Goal: Task Accomplishment & Management: Manage account settings

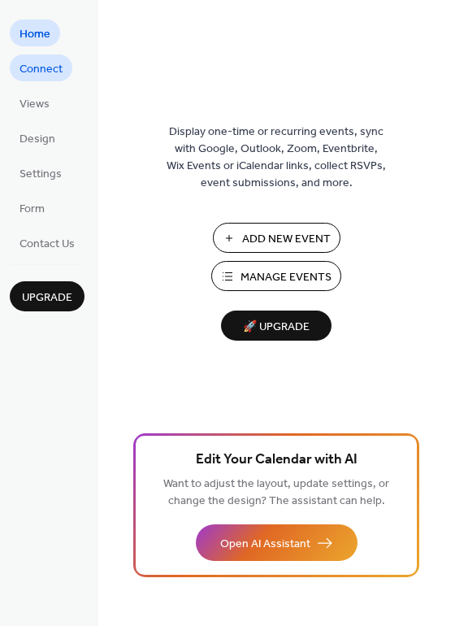
click at [53, 65] on span "Connect" at bounding box center [41, 69] width 43 height 17
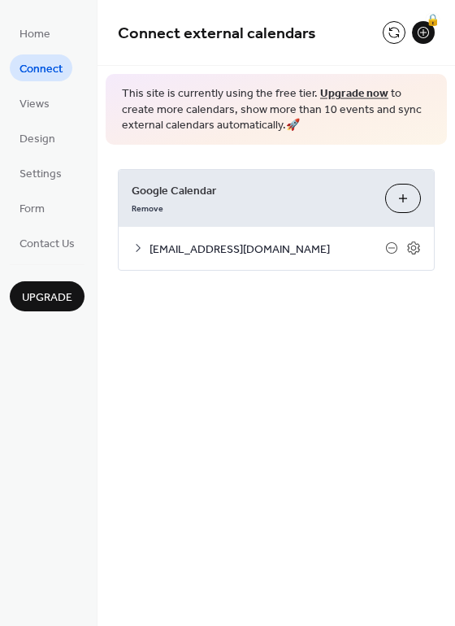
click at [134, 252] on icon at bounding box center [138, 247] width 13 height 13
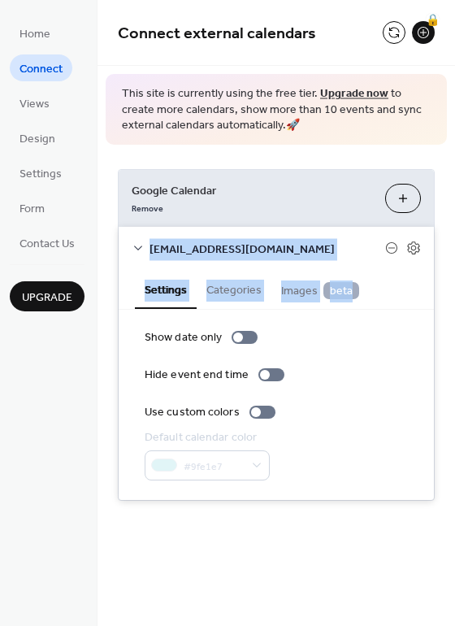
drag, startPoint x: 451, startPoint y: 174, endPoint x: 449, endPoint y: 290, distance: 116.2
click at [449, 290] on div "Google Calendar Remove Choose Calendars hvbrachelen@gmail.com Settings Categori…" at bounding box center [277, 335] width 358 height 380
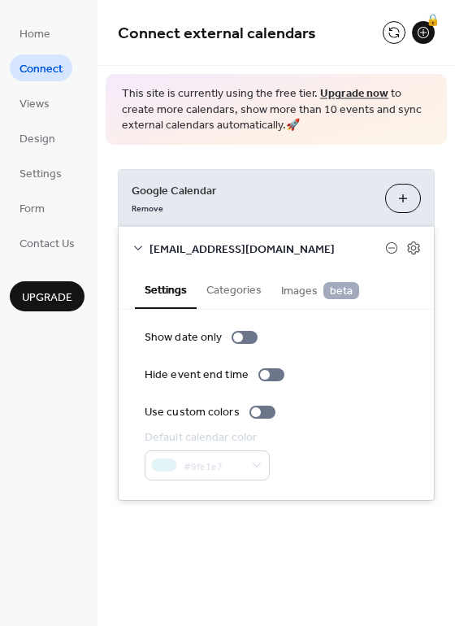
click at [449, 290] on div "Google Calendar Remove Choose Calendars hvbrachelen@gmail.com Settings Categori…" at bounding box center [277, 335] width 358 height 380
click at [449, 239] on div "Google Calendar Remove Choose Calendars hvbrachelen@gmail.com Settings Categori…" at bounding box center [277, 335] width 358 height 380
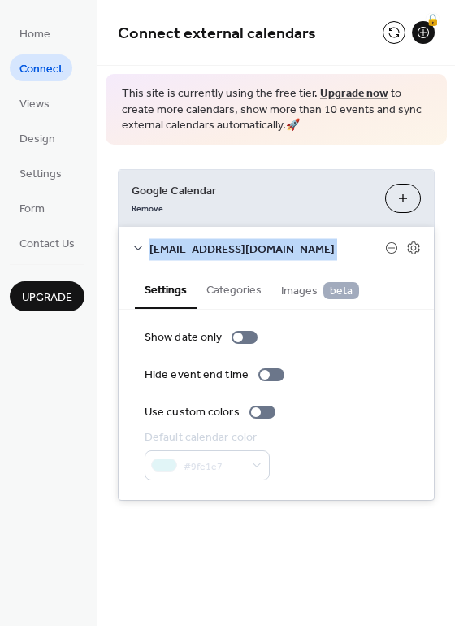
drag, startPoint x: 449, startPoint y: 206, endPoint x: 453, endPoint y: 234, distance: 27.9
click at [453, 234] on div "Google Calendar Remove Choose Calendars hvbrachelen@gmail.com Settings Categori…" at bounding box center [277, 335] width 358 height 380
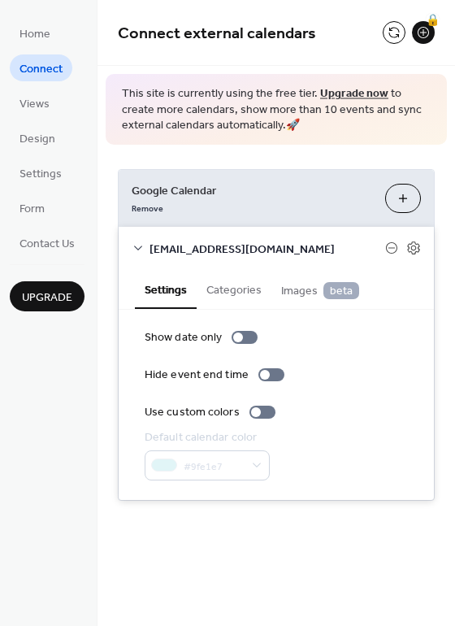
click at [423, 154] on div "Google Calendar Remove Choose Calendars hvbrachelen@gmail.com Settings Categori…" at bounding box center [277, 335] width 358 height 380
click at [411, 244] on icon at bounding box center [413, 247] width 12 height 13
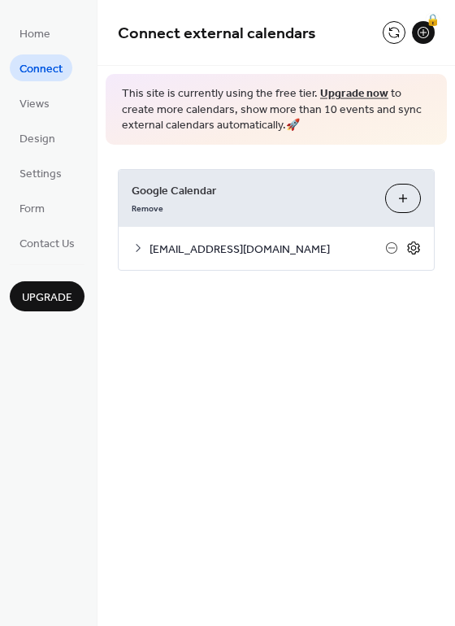
click at [411, 244] on icon at bounding box center [413, 247] width 12 height 13
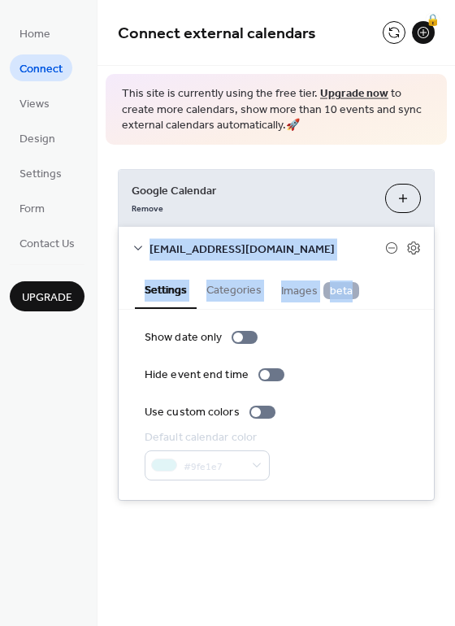
drag, startPoint x: 448, startPoint y: 273, endPoint x: 452, endPoint y: 202, distance: 71.6
click at [452, 202] on div "Google Calendar Remove Choose Calendars hvbrachelen@gmail.com Settings Categori…" at bounding box center [277, 335] width 358 height 380
click at [41, 35] on span "Home" at bounding box center [35, 34] width 31 height 17
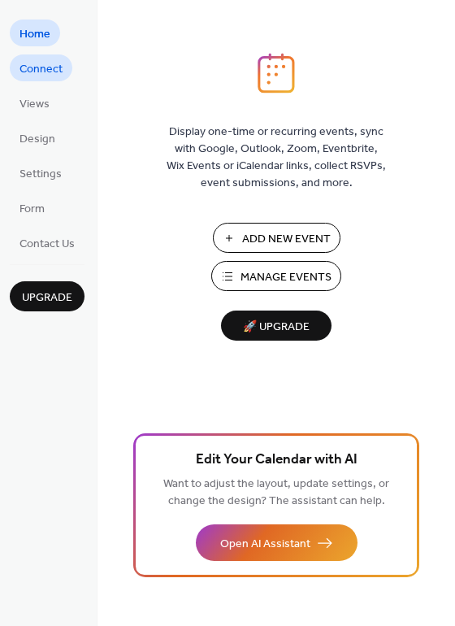
click at [37, 74] on span "Connect" at bounding box center [41, 69] width 43 height 17
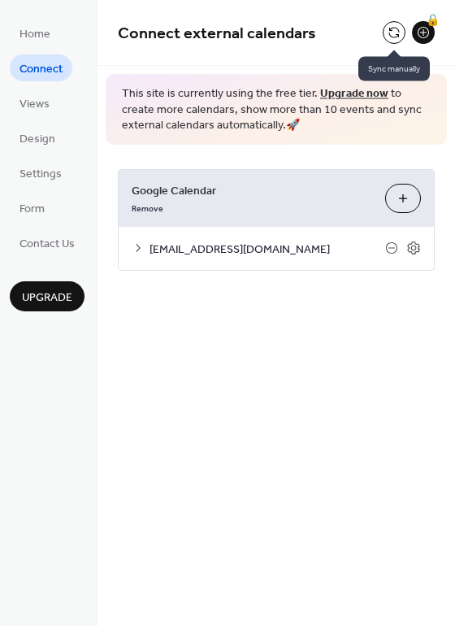
click at [390, 31] on button at bounding box center [394, 32] width 23 height 23
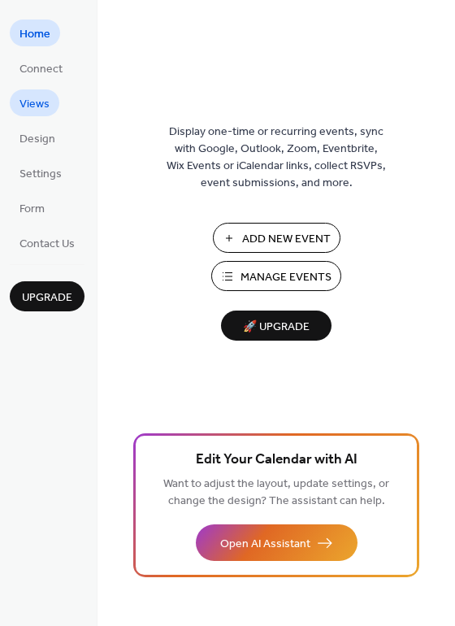
click at [41, 104] on span "Views" at bounding box center [35, 104] width 30 height 17
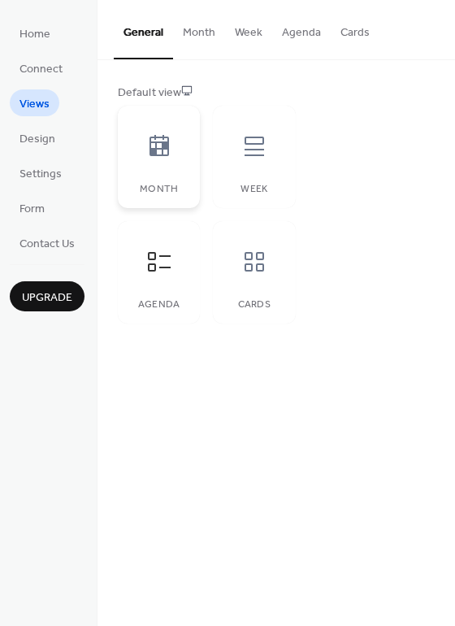
click at [152, 140] on icon at bounding box center [159, 146] width 26 height 26
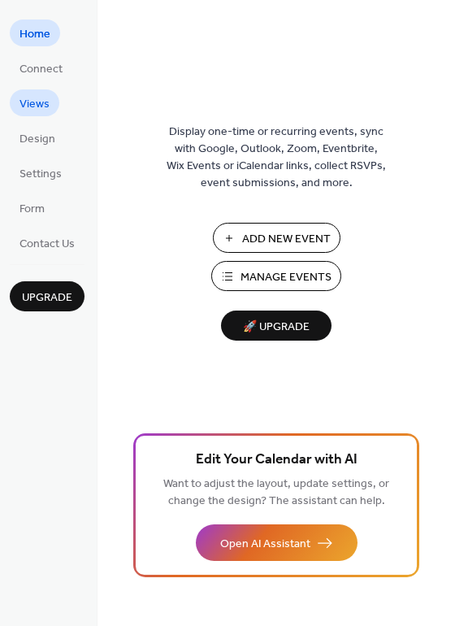
click at [26, 108] on span "Views" at bounding box center [35, 104] width 30 height 17
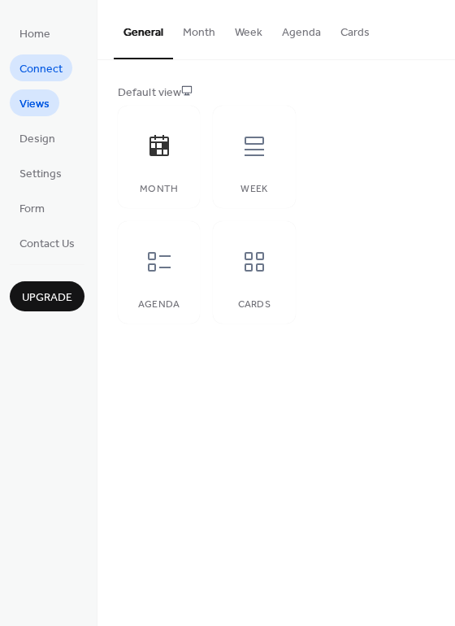
click at [46, 69] on span "Connect" at bounding box center [41, 69] width 43 height 17
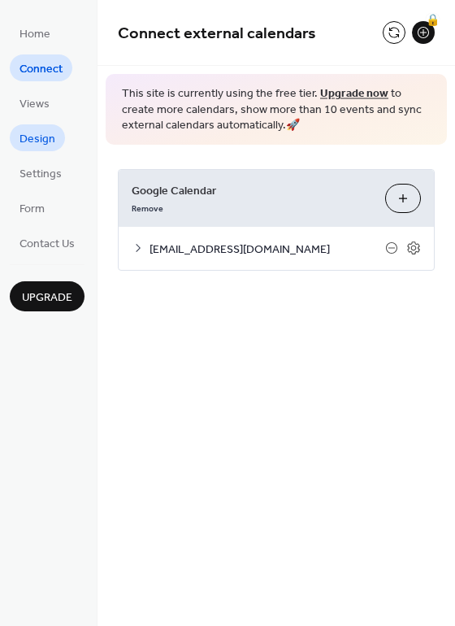
click at [50, 139] on span "Design" at bounding box center [38, 139] width 36 height 17
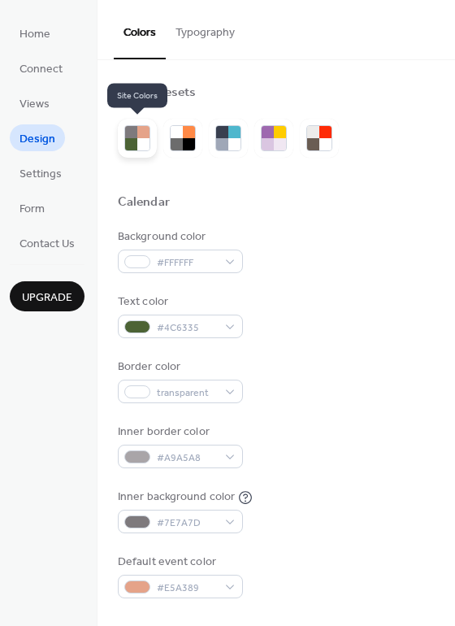
click at [130, 146] on div at bounding box center [131, 144] width 12 height 12
click at [184, 144] on div at bounding box center [189, 144] width 12 height 12
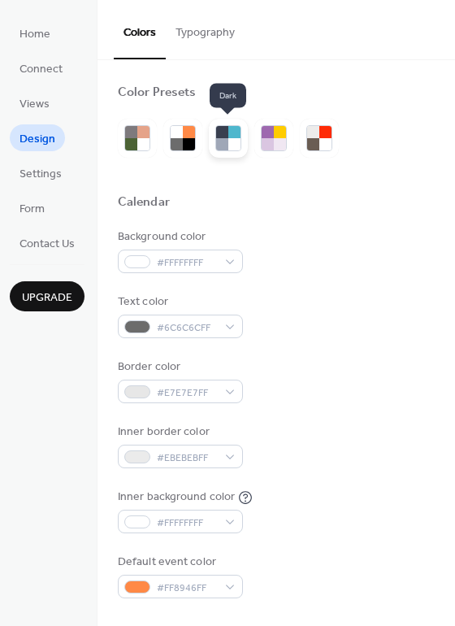
click at [216, 141] on div at bounding box center [222, 144] width 12 height 12
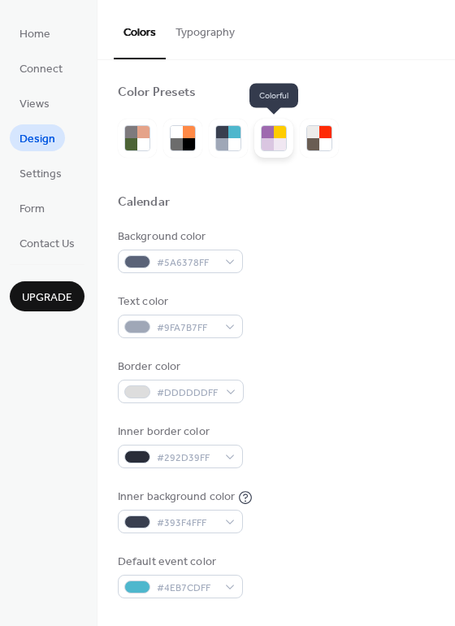
click at [268, 141] on div at bounding box center [268, 144] width 12 height 12
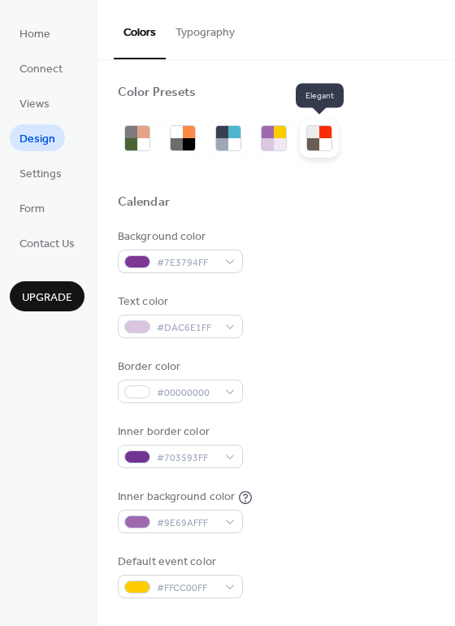
click at [323, 141] on div at bounding box center [325, 144] width 12 height 12
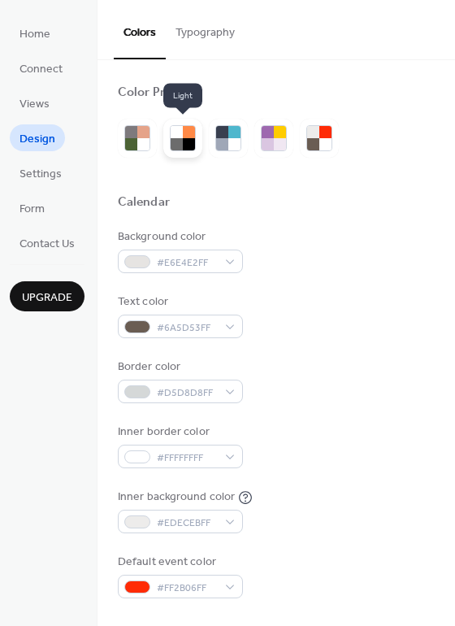
click at [183, 145] on div at bounding box center [189, 144] width 12 height 12
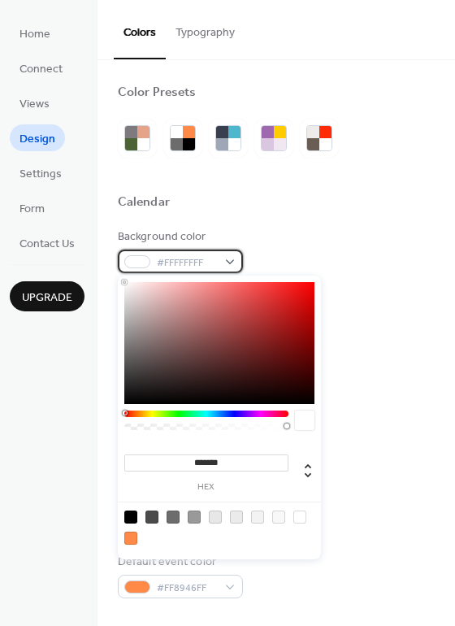
click at [222, 260] on div "#FFFFFFFF" at bounding box center [180, 262] width 125 height 24
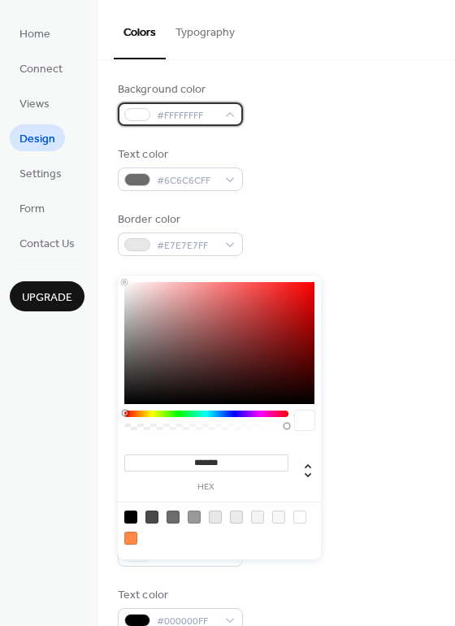
scroll to position [160, 0]
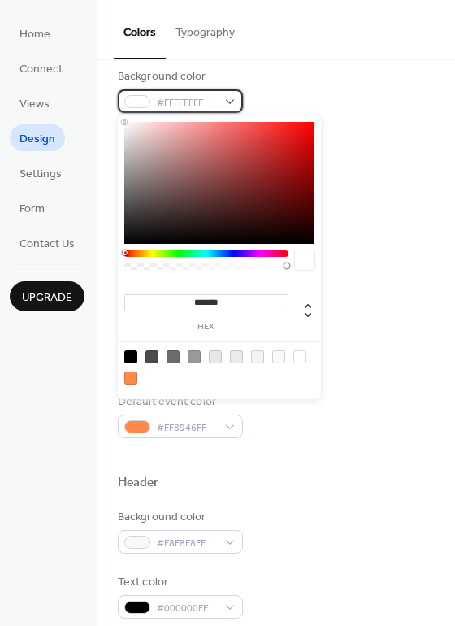
click at [232, 99] on div "#FFFFFFFF" at bounding box center [180, 101] width 125 height 24
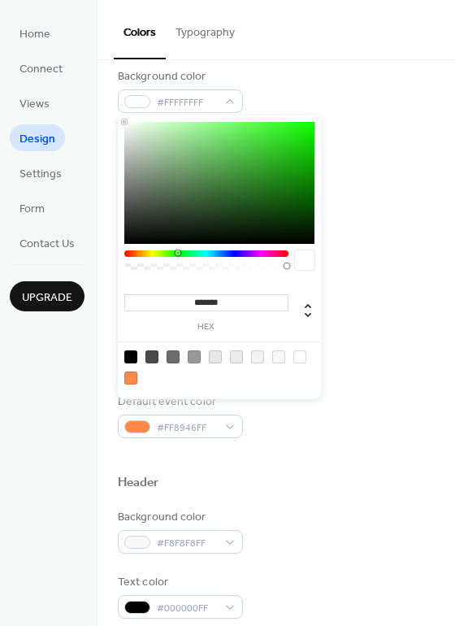
drag, startPoint x: 124, startPoint y: 254, endPoint x: 177, endPoint y: 253, distance: 53.7
click at [177, 253] on div at bounding box center [178, 252] width 5 height 5
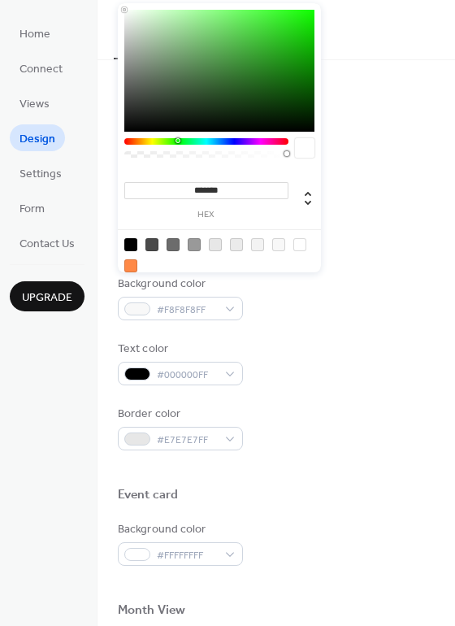
scroll to position [398, 0]
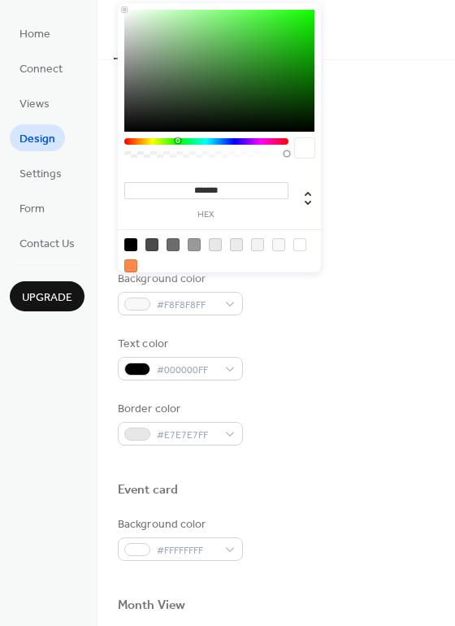
type input "*******"
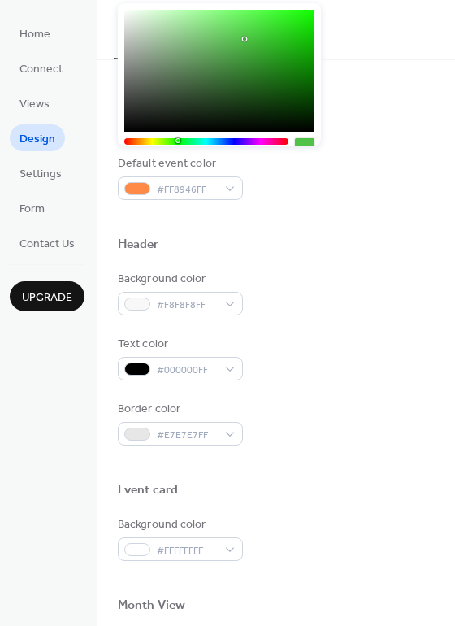
click at [245, 39] on div at bounding box center [219, 71] width 190 height 122
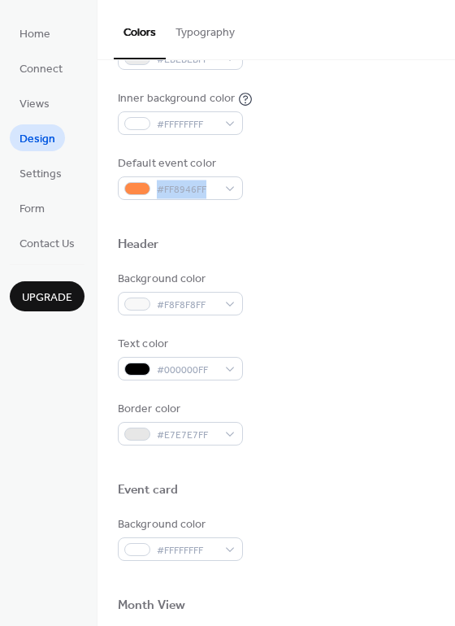
drag, startPoint x: 449, startPoint y: 178, endPoint x: 445, endPoint y: 165, distance: 13.6
click at [445, 165] on div "Color Presets Calendar Background color #4FC247FF Text color #6C6C6CFF Border c…" at bounding box center [277, 292] width 358 height 1261
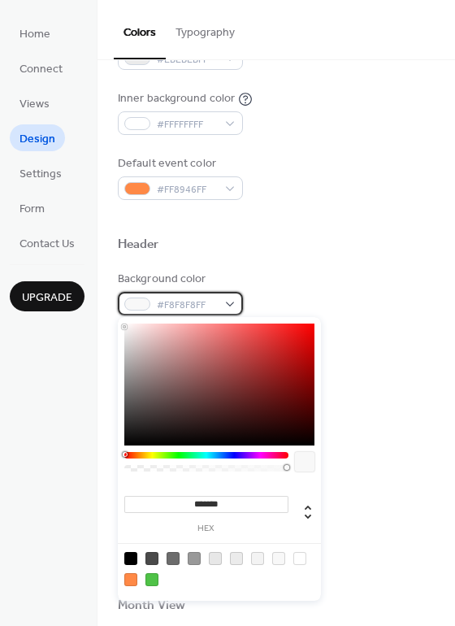
click at [219, 297] on div "#F8F8F8FF" at bounding box center [180, 304] width 125 height 24
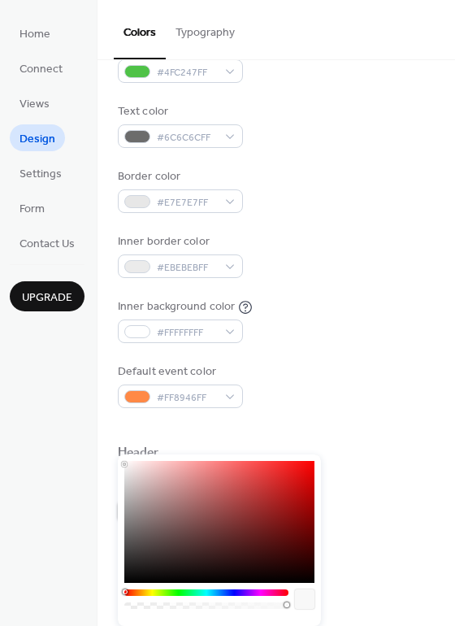
scroll to position [195, 0]
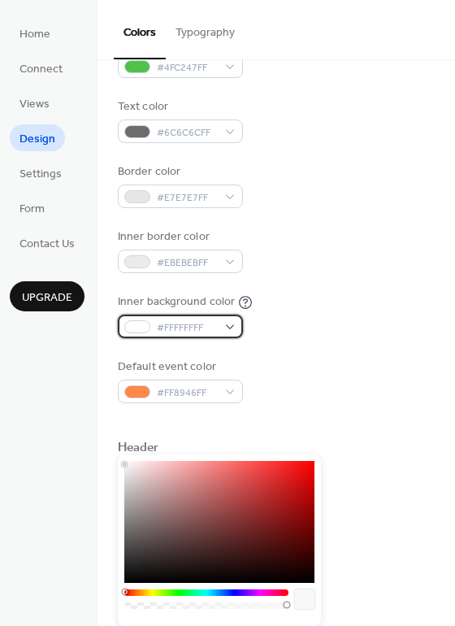
click at [204, 325] on span "#FFFFFFFF" at bounding box center [187, 327] width 60 height 17
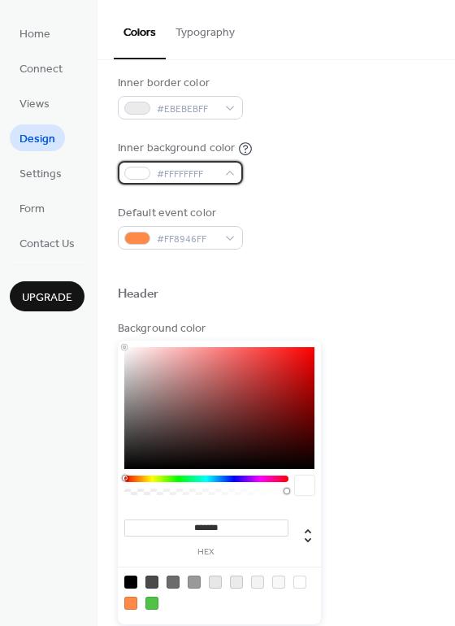
scroll to position [360, 0]
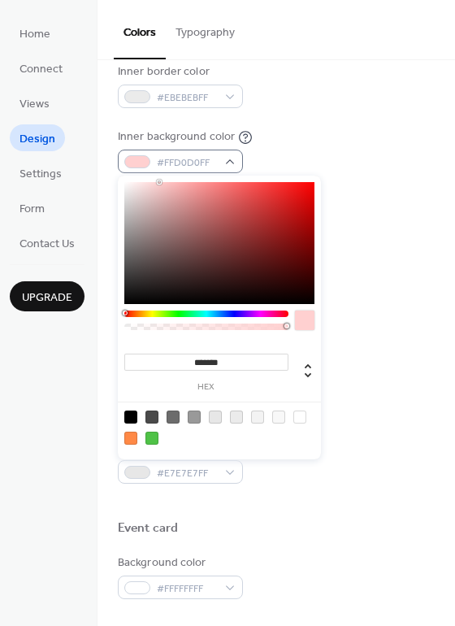
drag, startPoint x: 163, startPoint y: 350, endPoint x: 159, endPoint y: 164, distance: 186.1
click at [159, 164] on body "Home Connect Views Design Settings Form Contact Us Upgrade Design Upgrade Color…" at bounding box center [227, 313] width 455 height 626
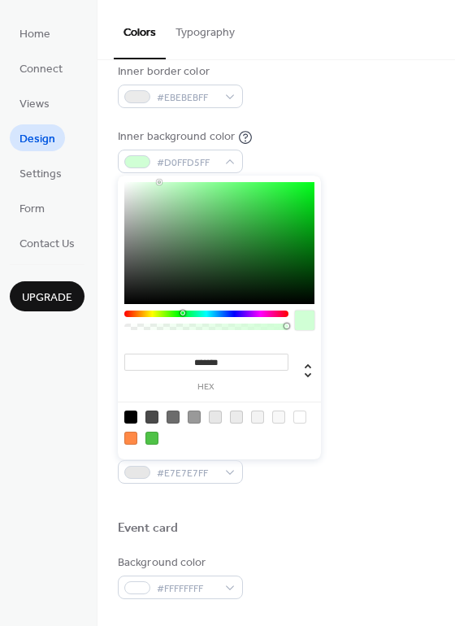
click at [182, 315] on div at bounding box center [206, 313] width 164 height 7
click at [284, 219] on div at bounding box center [219, 243] width 190 height 122
click at [258, 245] on div at bounding box center [219, 243] width 190 height 122
type input "**"
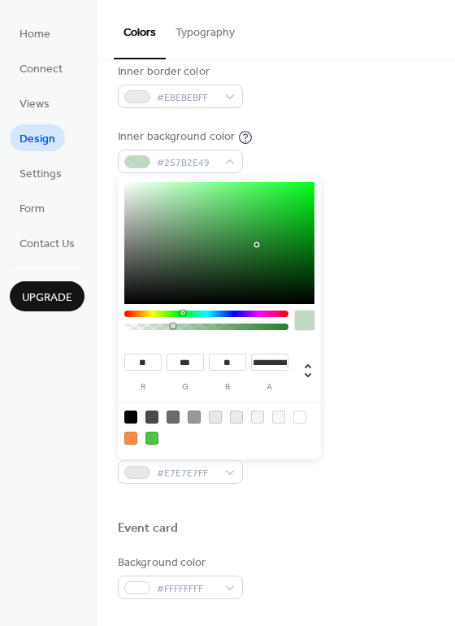
drag, startPoint x: 289, startPoint y: 326, endPoint x: 172, endPoint y: 325, distance: 116.2
click at [172, 325] on div at bounding box center [174, 325] width 5 height 5
type input "**********"
drag, startPoint x: 172, startPoint y: 325, endPoint x: 132, endPoint y: 323, distance: 40.7
click at [132, 323] on div at bounding box center [131, 325] width 5 height 5
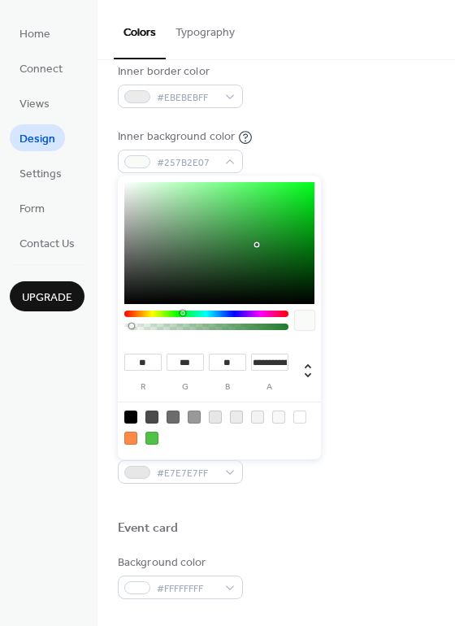
click at [132, 323] on div at bounding box center [131, 325] width 5 height 5
type input "**"
type input "***"
type input "**"
click at [258, 192] on div at bounding box center [219, 243] width 190 height 122
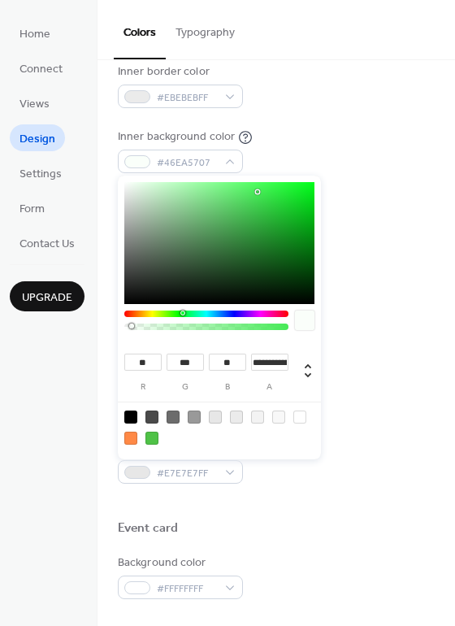
type input "**"
type input "***"
type input "**"
click at [248, 195] on div at bounding box center [219, 243] width 190 height 122
type input "***"
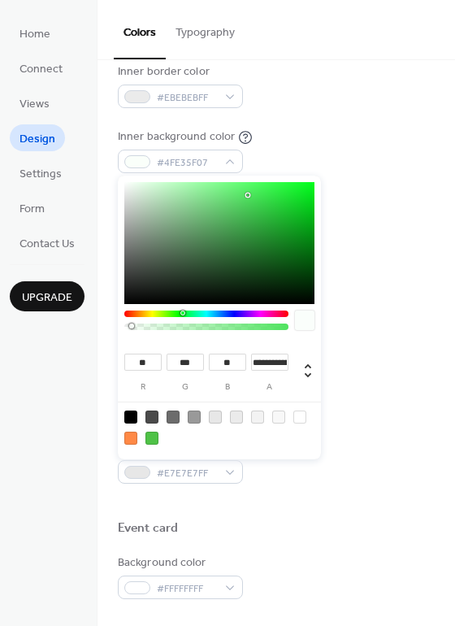
type input "***"
click at [219, 195] on div at bounding box center [219, 243] width 190 height 122
click at [141, 328] on div at bounding box center [206, 326] width 159 height 7
click at [135, 323] on div at bounding box center [206, 326] width 159 height 7
type input "*"
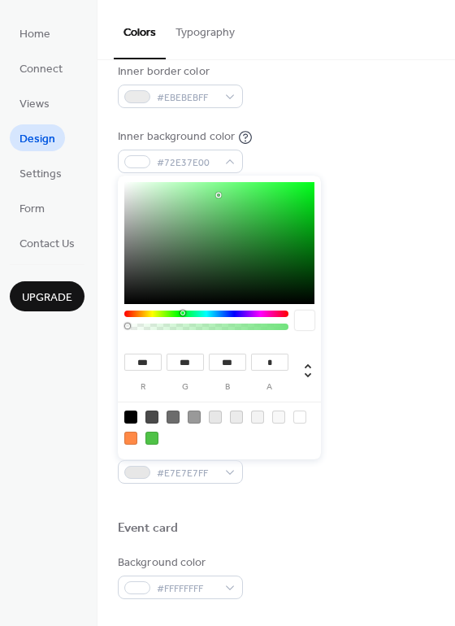
drag, startPoint x: 133, startPoint y: 325, endPoint x: 109, endPoint y: 323, distance: 24.5
click at [109, 323] on body "Home Connect Views Design Settings Form Contact Us Upgrade Design Upgrade Color…" at bounding box center [227, 313] width 455 height 626
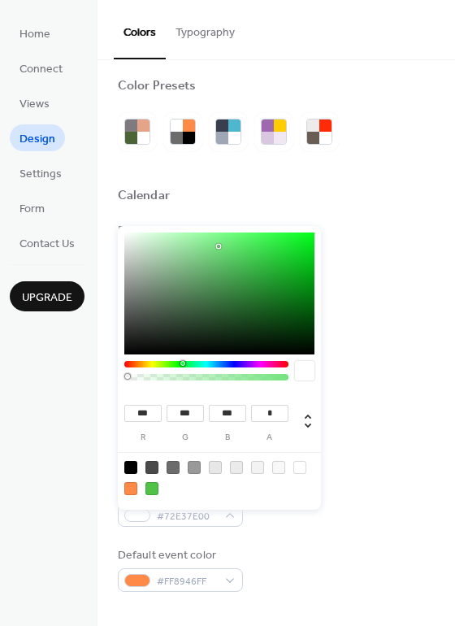
scroll to position [0, 0]
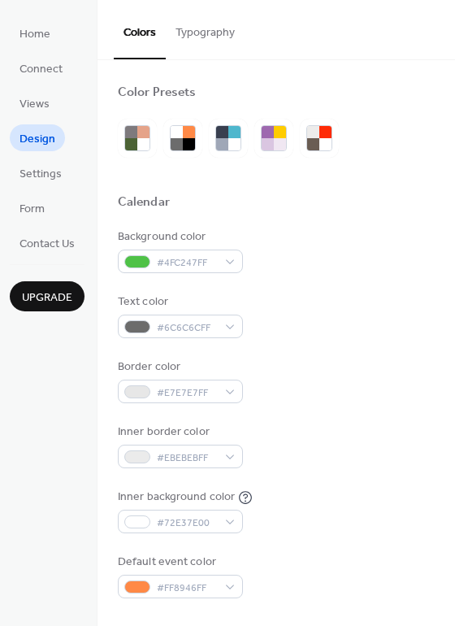
drag, startPoint x: 447, startPoint y: 106, endPoint x: 455, endPoint y: 172, distance: 67.1
click at [454, 172] on html "Home Connect Views Design Settings Form Contact Us Upgrade Design Upgrade Color…" at bounding box center [227, 313] width 455 height 626
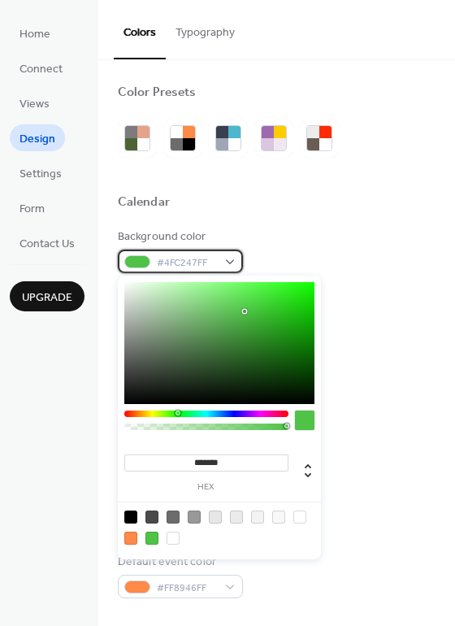
click at [220, 264] on div "#4FC247FF" at bounding box center [180, 262] width 125 height 24
type input "*******"
click at [243, 312] on div at bounding box center [244, 311] width 3 height 3
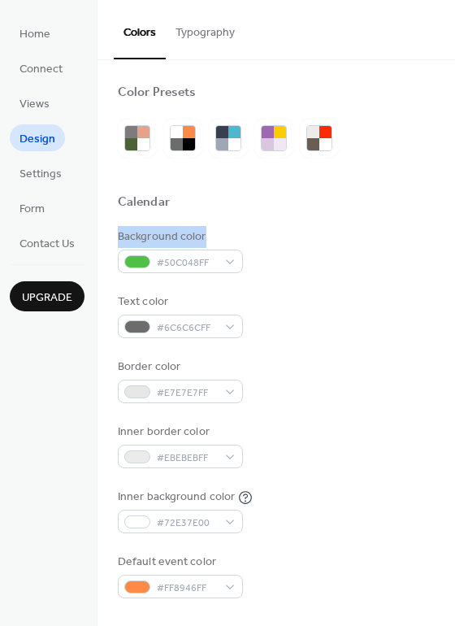
drag, startPoint x: 449, startPoint y: 213, endPoint x: 292, endPoint y: 239, distance: 159.0
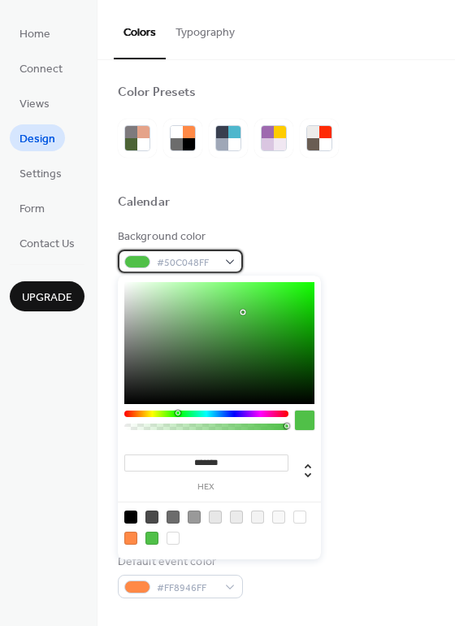
click at [225, 263] on div "#50C048FF" at bounding box center [180, 262] width 125 height 24
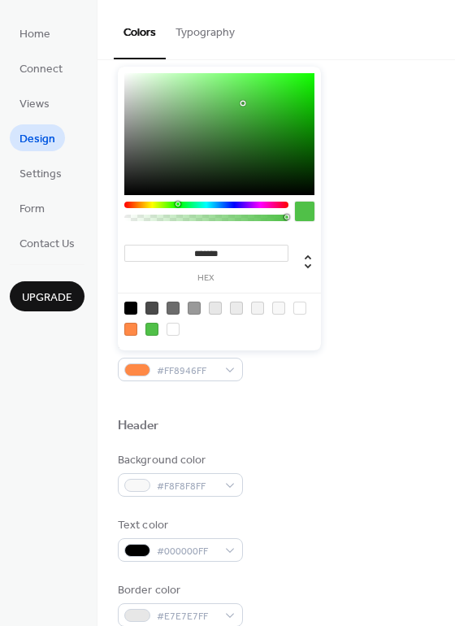
scroll to position [219, 0]
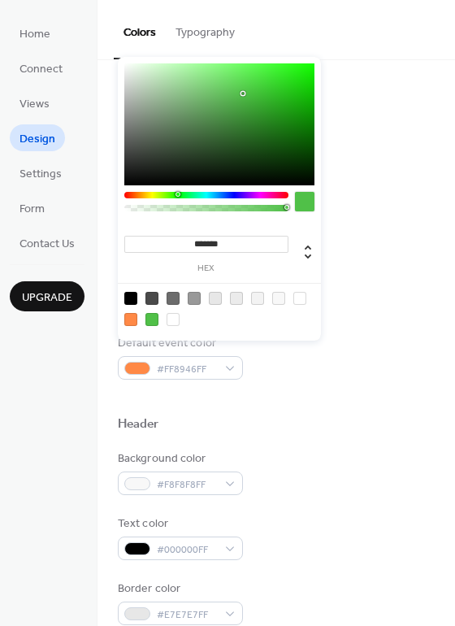
type input "**"
drag, startPoint x: 285, startPoint y: 209, endPoint x: 158, endPoint y: 219, distance: 128.0
click at [158, 219] on div "** r *** g ** b *** a" at bounding box center [219, 199] width 203 height 284
click at [158, 208] on div at bounding box center [159, 207] width 5 height 5
drag, startPoint x: 158, startPoint y: 208, endPoint x: 193, endPoint y: 207, distance: 34.1
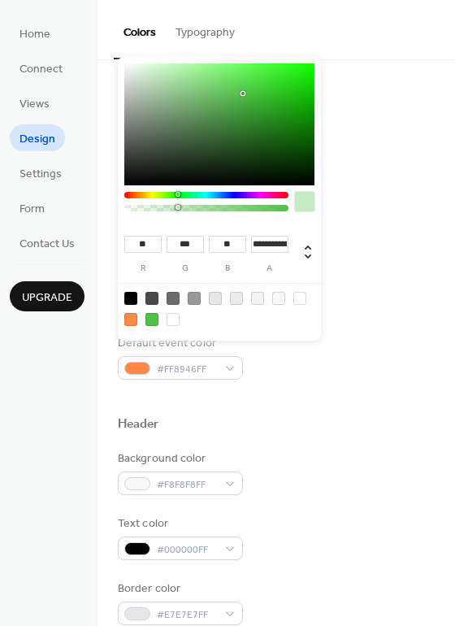
click at [180, 207] on div at bounding box center [178, 207] width 5 height 5
type input "**********"
drag, startPoint x: 193, startPoint y: 207, endPoint x: 141, endPoint y: 206, distance: 52.0
click at [142, 206] on div at bounding box center [144, 207] width 5 height 5
type input "**"
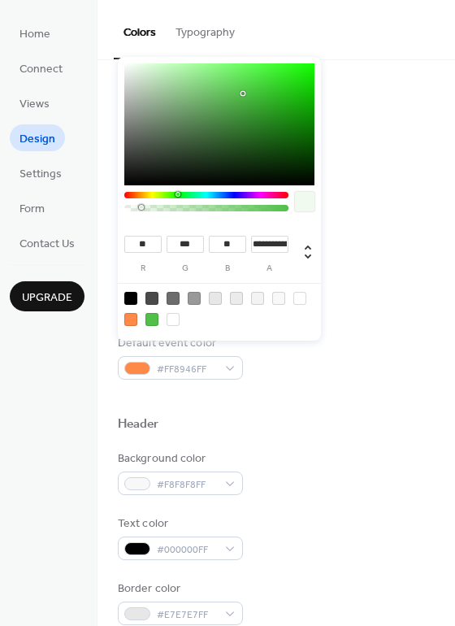
type input "***"
type input "**"
click at [298, 95] on div at bounding box center [219, 124] width 190 height 122
type input "**"
type input "***"
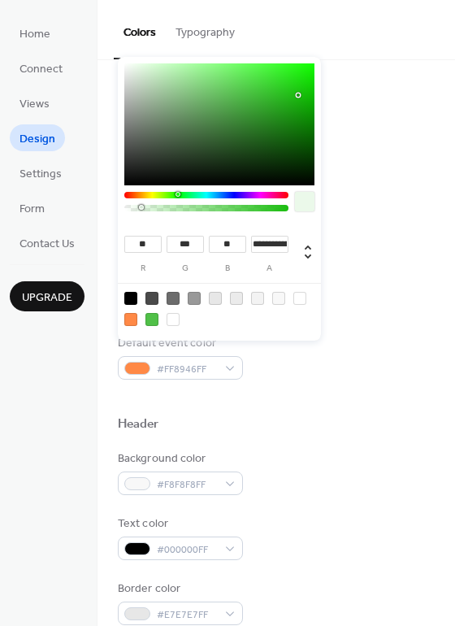
type input "**"
click at [306, 68] on div at bounding box center [219, 124] width 190 height 122
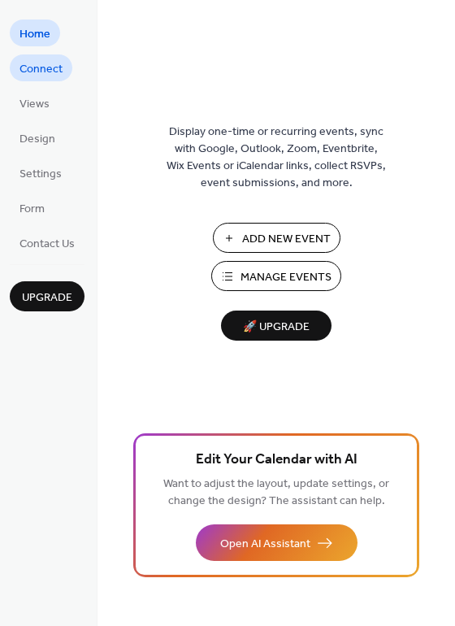
click at [42, 63] on span "Connect" at bounding box center [41, 69] width 43 height 17
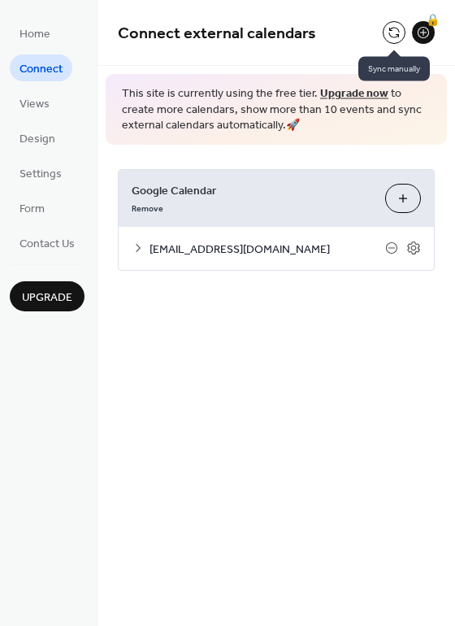
click at [392, 24] on button at bounding box center [394, 32] width 23 height 23
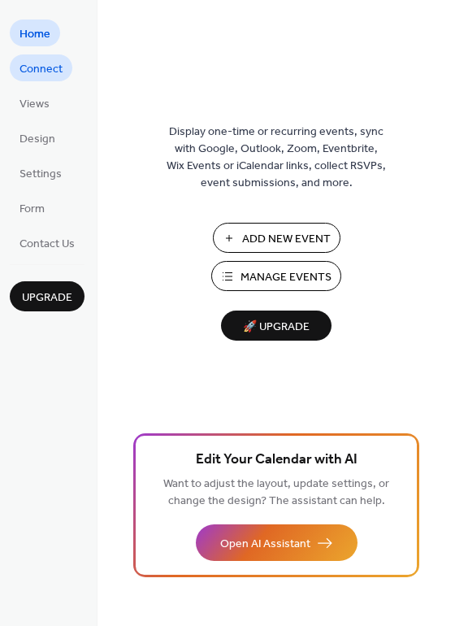
click at [46, 61] on span "Connect" at bounding box center [41, 69] width 43 height 17
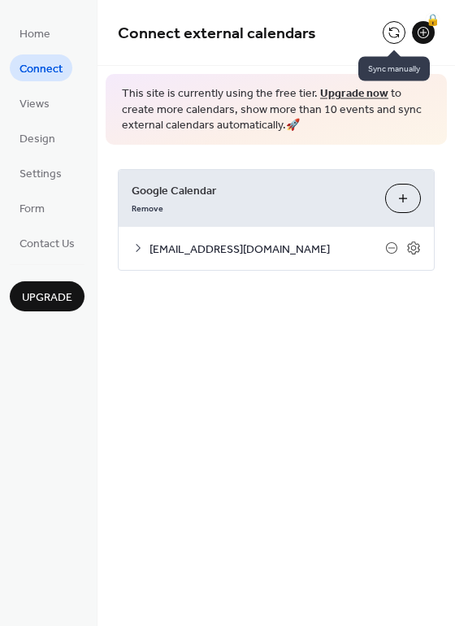
click at [391, 35] on button at bounding box center [394, 32] width 23 height 23
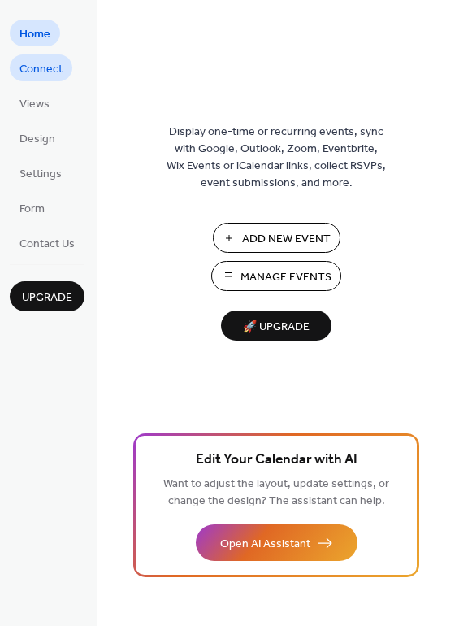
click at [41, 74] on span "Connect" at bounding box center [41, 69] width 43 height 17
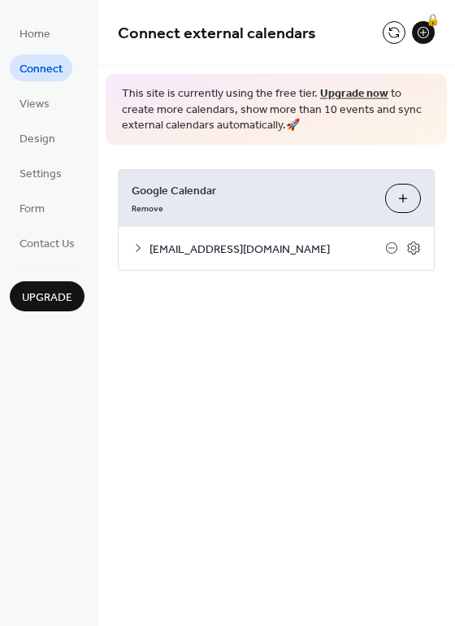
click at [137, 246] on icon at bounding box center [138, 247] width 13 height 13
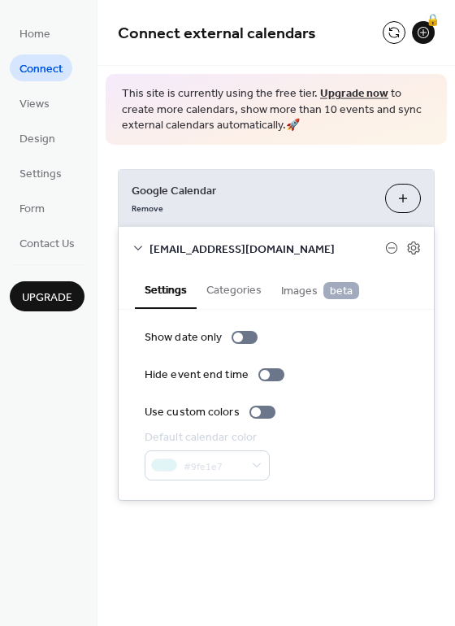
drag, startPoint x: 449, startPoint y: 184, endPoint x: 450, endPoint y: 197, distance: 12.3
click at [450, 197] on div "Google Calendar Remove Choose Calendars hvbrachelen@gmail.com Settings Categori…" at bounding box center [277, 335] width 358 height 380
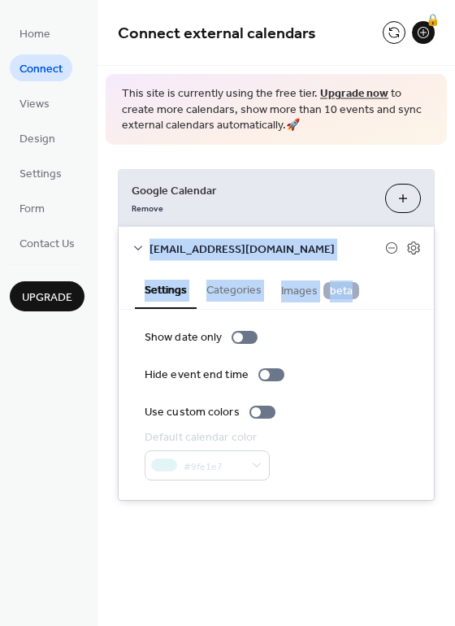
drag, startPoint x: 450, startPoint y: 197, endPoint x: 448, endPoint y: 280, distance: 82.9
click at [448, 280] on div "Google Calendar Remove Choose Calendars hvbrachelen@gmail.com Settings Categori…" at bounding box center [277, 335] width 358 height 380
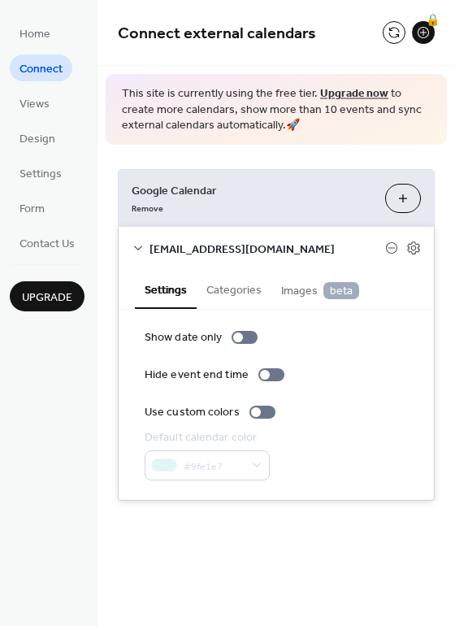
click at [448, 280] on div "Google Calendar Remove Choose Calendars hvbrachelen@gmail.com Settings Categori…" at bounding box center [277, 335] width 358 height 380
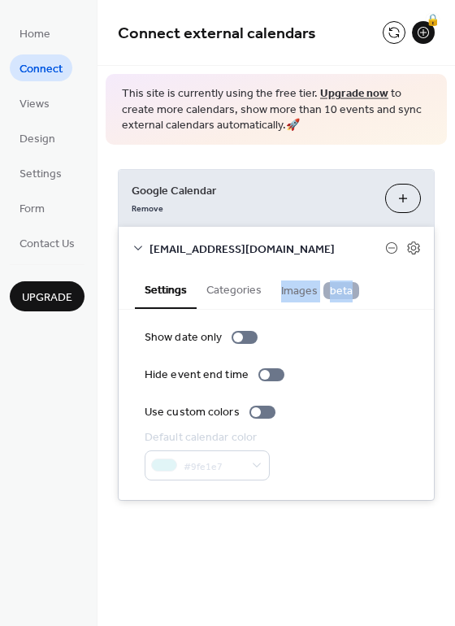
click at [448, 280] on div "Google Calendar Remove Choose Calendars hvbrachelen@gmail.com Settings Categori…" at bounding box center [277, 335] width 358 height 380
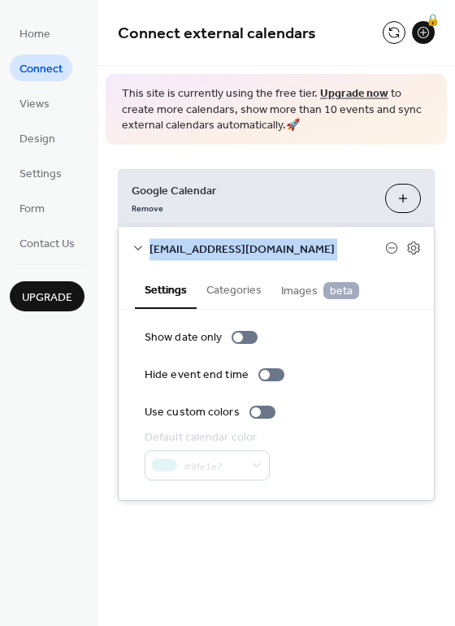
drag, startPoint x: 449, startPoint y: 145, endPoint x: 450, endPoint y: 241, distance: 95.1
click at [450, 241] on div "Google Calendar Remove Choose Calendars hvbrachelen@gmail.com Settings Categori…" at bounding box center [277, 335] width 358 height 380
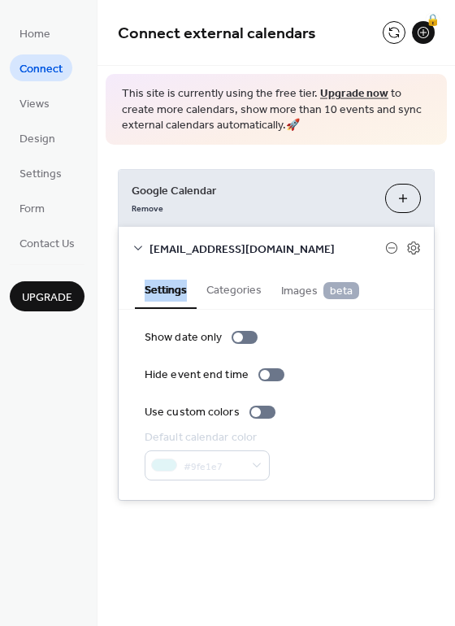
click at [450, 241] on div "Google Calendar Remove Choose Calendars hvbrachelen@gmail.com Settings Categori…" at bounding box center [277, 335] width 358 height 380
click at [412, 249] on icon at bounding box center [413, 248] width 15 height 15
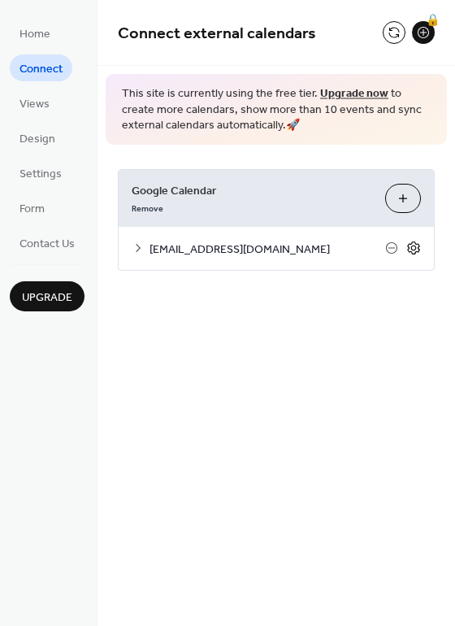
click at [412, 249] on icon at bounding box center [413, 248] width 15 height 15
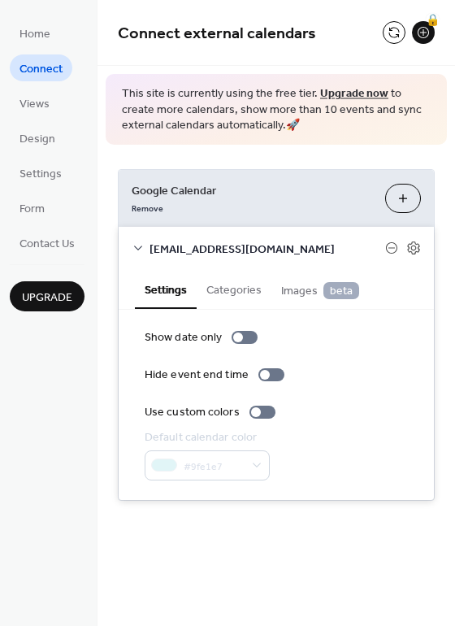
click at [408, 35] on div "🔒" at bounding box center [409, 32] width 52 height 23
click at [393, 35] on button at bounding box center [394, 32] width 23 height 23
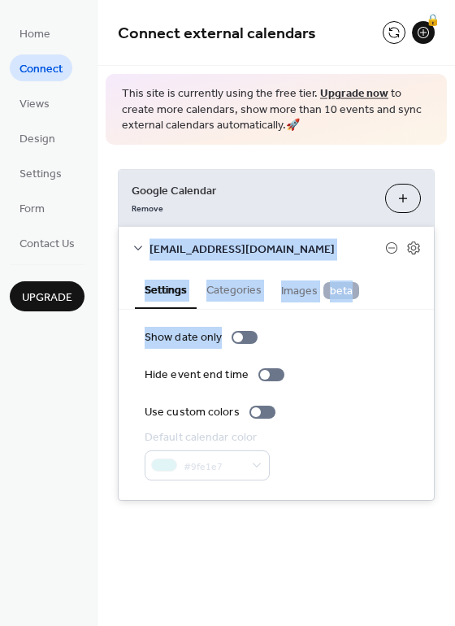
drag, startPoint x: 449, startPoint y: 180, endPoint x: 449, endPoint y: 320, distance: 139.8
click at [449, 320] on div "Google Calendar Remove Choose Calendars hvbrachelen@gmail.com Settings Categori…" at bounding box center [277, 335] width 358 height 380
click at [371, 280] on div "Settings Categories Images beta" at bounding box center [276, 290] width 315 height 40
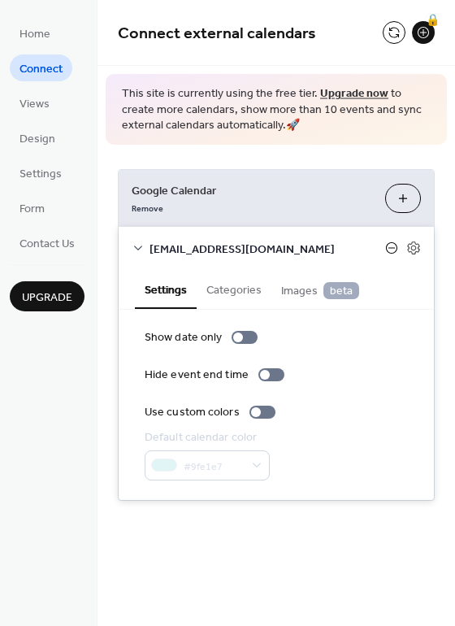
click at [392, 250] on icon at bounding box center [391, 247] width 13 height 13
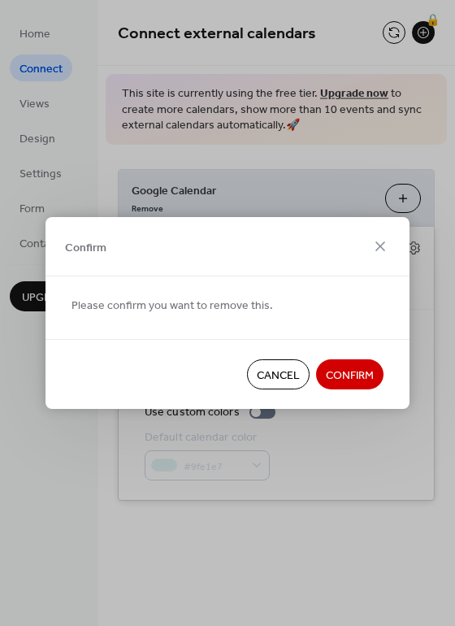
click at [343, 377] on span "Confirm" at bounding box center [350, 375] width 48 height 17
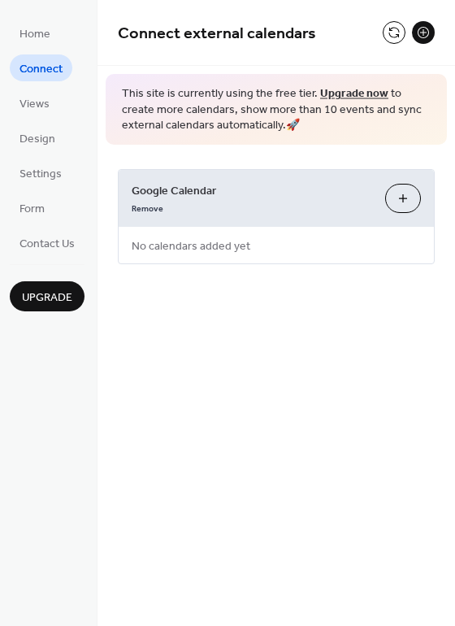
click at [403, 193] on button "Choose Calendars" at bounding box center [403, 198] width 36 height 29
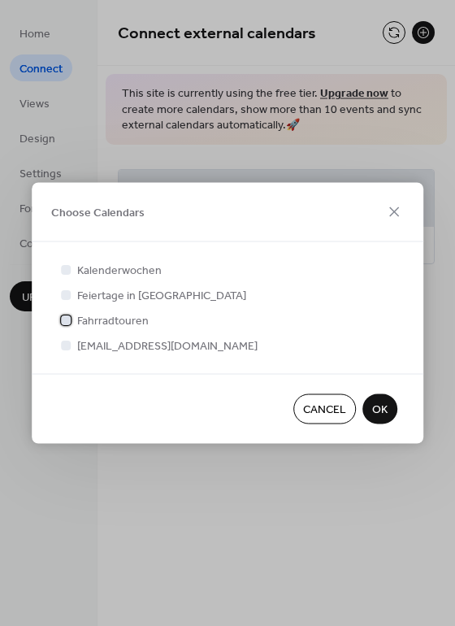
click at [62, 321] on div at bounding box center [66, 320] width 10 height 10
click at [63, 347] on div at bounding box center [66, 345] width 10 height 10
click at [64, 343] on div at bounding box center [66, 345] width 10 height 10
click at [67, 295] on div at bounding box center [66, 294] width 10 height 10
click at [67, 265] on div at bounding box center [66, 269] width 10 height 10
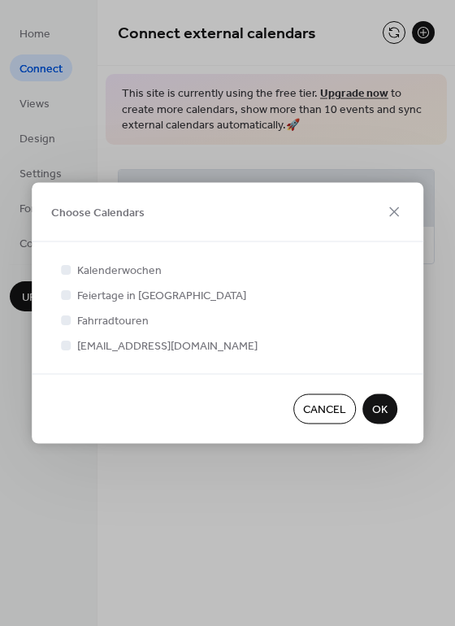
click at [66, 346] on div at bounding box center [66, 345] width 10 height 10
click at [65, 315] on div at bounding box center [66, 320] width 10 height 10
click at [66, 274] on div at bounding box center [66, 269] width 16 height 16
click at [66, 265] on div at bounding box center [66, 269] width 10 height 10
click at [67, 293] on div at bounding box center [66, 294] width 10 height 10
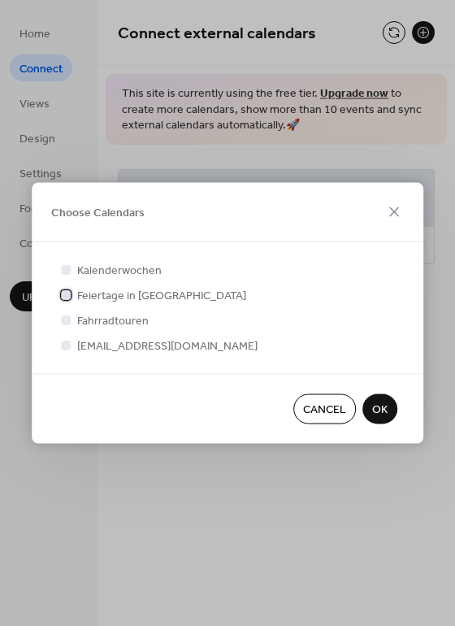
click at [61, 294] on div at bounding box center [66, 294] width 10 height 10
click at [65, 344] on div at bounding box center [66, 345] width 10 height 10
click at [384, 401] on span "OK" at bounding box center [379, 409] width 15 height 17
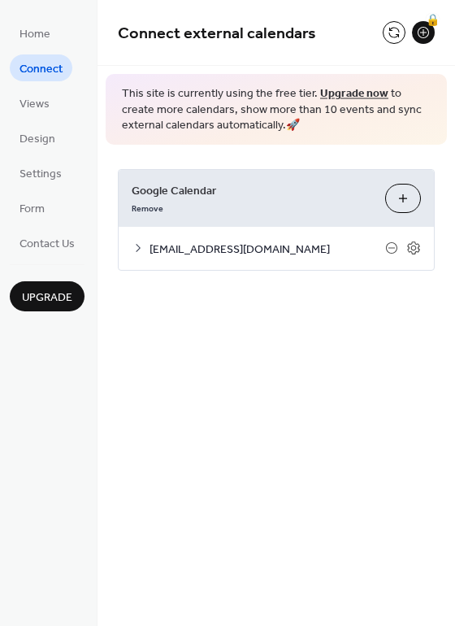
click at [405, 195] on button "Choose Calendars" at bounding box center [403, 198] width 36 height 29
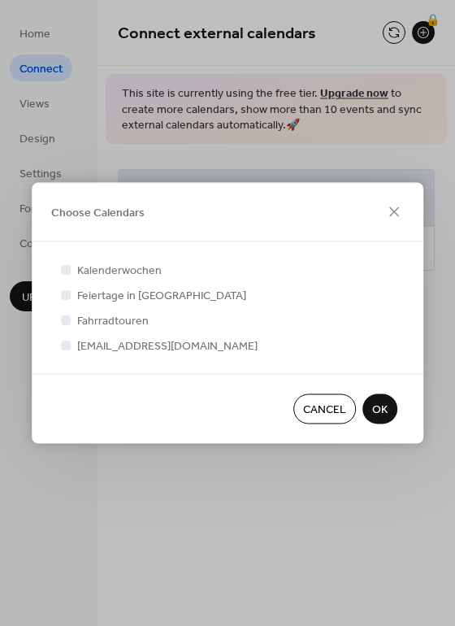
click at [65, 319] on div at bounding box center [66, 320] width 10 height 10
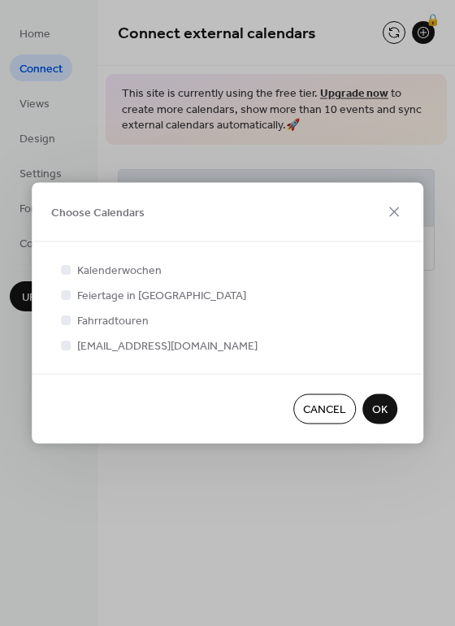
click at [65, 319] on div at bounding box center [66, 320] width 10 height 10
click at [65, 320] on div at bounding box center [66, 320] width 10 height 10
click at [375, 401] on span "OK" at bounding box center [379, 409] width 15 height 17
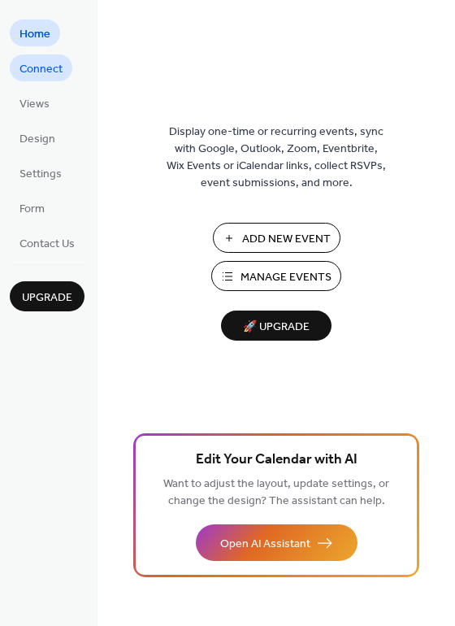
click at [28, 61] on span "Connect" at bounding box center [41, 69] width 43 height 17
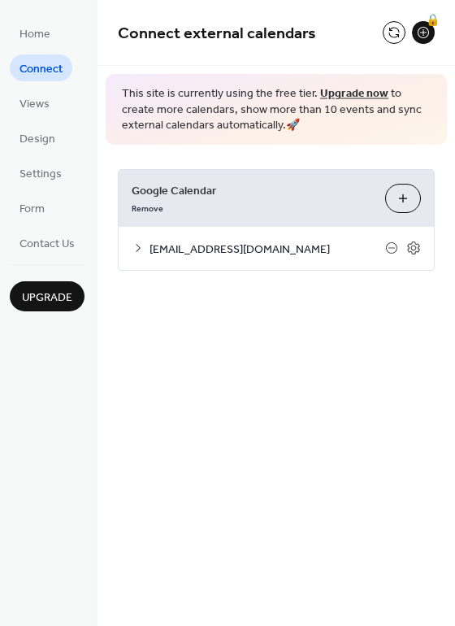
click at [28, 61] on span "Connect" at bounding box center [41, 69] width 43 height 17
click at [403, 30] on button at bounding box center [394, 32] width 23 height 23
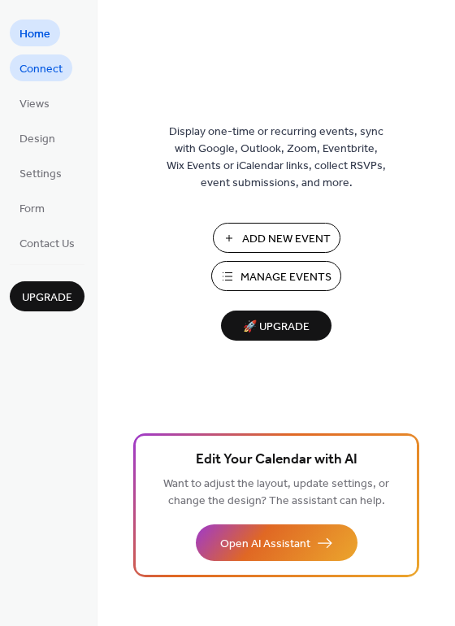
click at [29, 72] on span "Connect" at bounding box center [41, 69] width 43 height 17
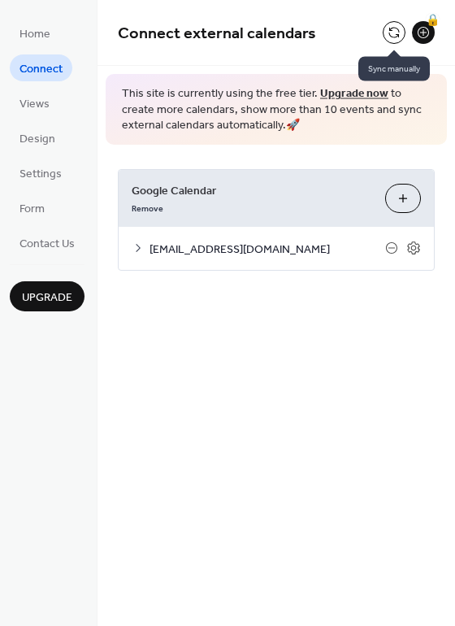
click at [399, 32] on button at bounding box center [394, 32] width 23 height 23
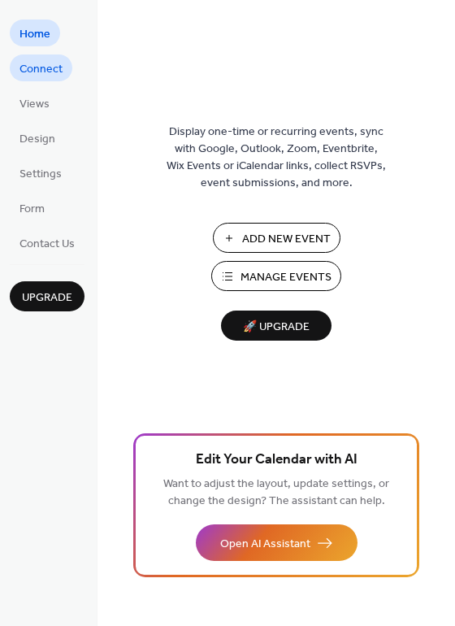
click at [37, 76] on span "Connect" at bounding box center [41, 69] width 43 height 17
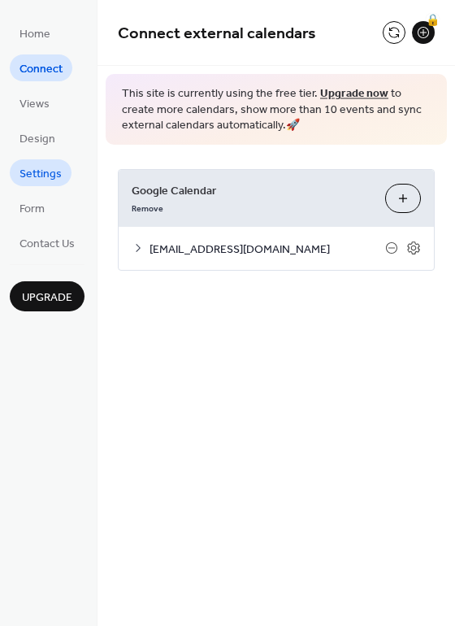
click at [36, 175] on span "Settings" at bounding box center [41, 174] width 42 height 17
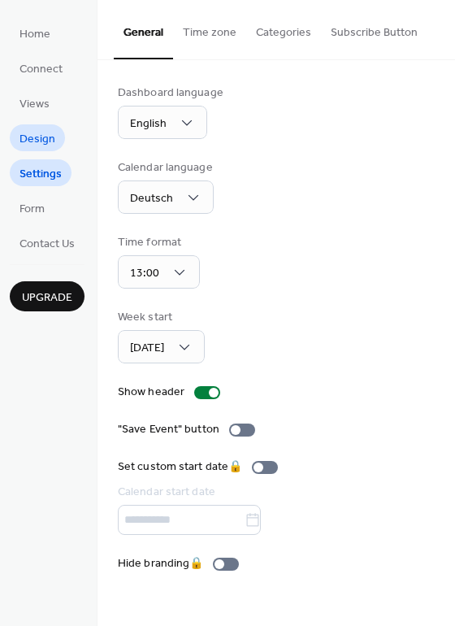
click at [37, 137] on span "Design" at bounding box center [38, 139] width 36 height 17
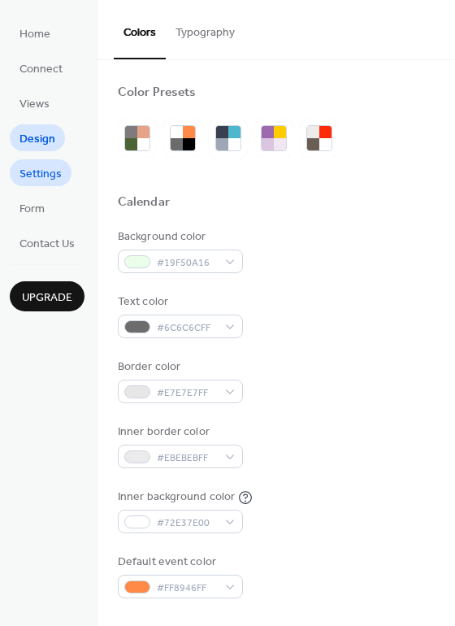
click at [37, 161] on link "Settings" at bounding box center [41, 172] width 62 height 27
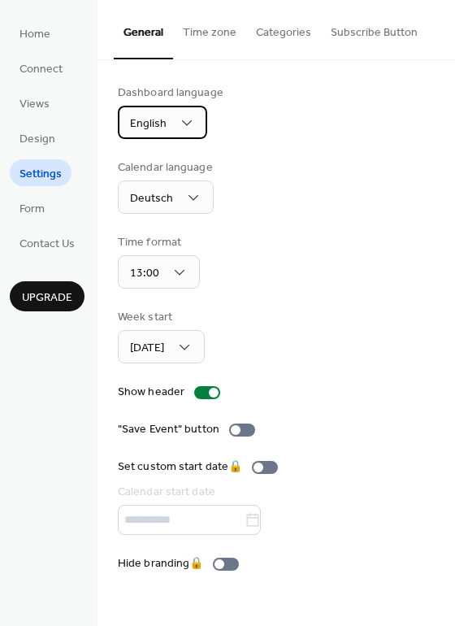
click at [158, 124] on span "English" at bounding box center [148, 124] width 37 height 22
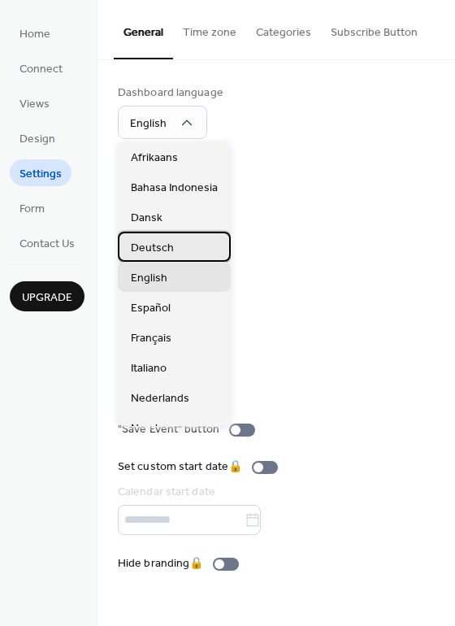
click at [162, 246] on span "Deutsch" at bounding box center [152, 248] width 43 height 17
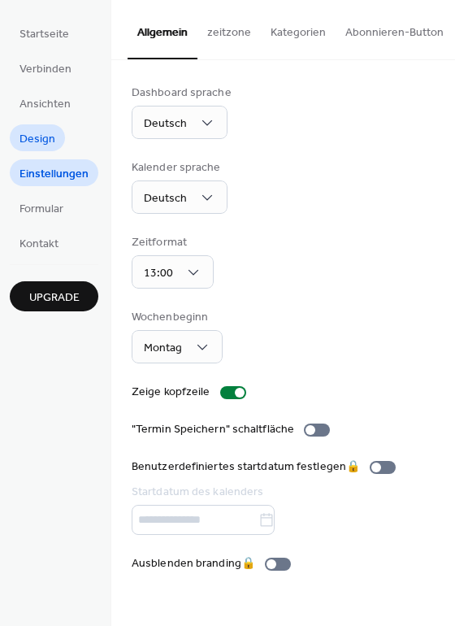
click at [31, 136] on span "Design" at bounding box center [38, 139] width 36 height 17
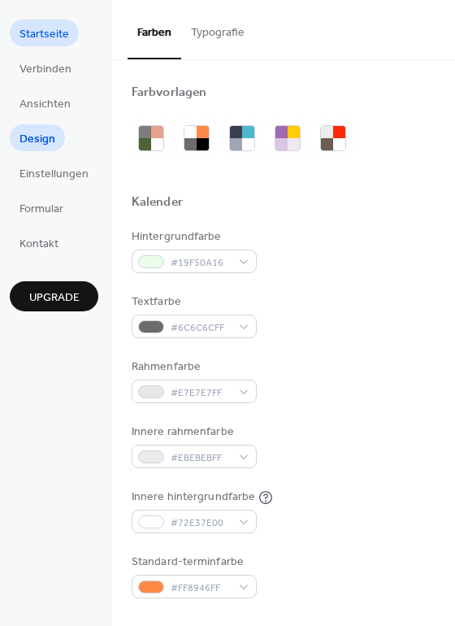
click at [42, 26] on span "Startseite" at bounding box center [45, 34] width 50 height 17
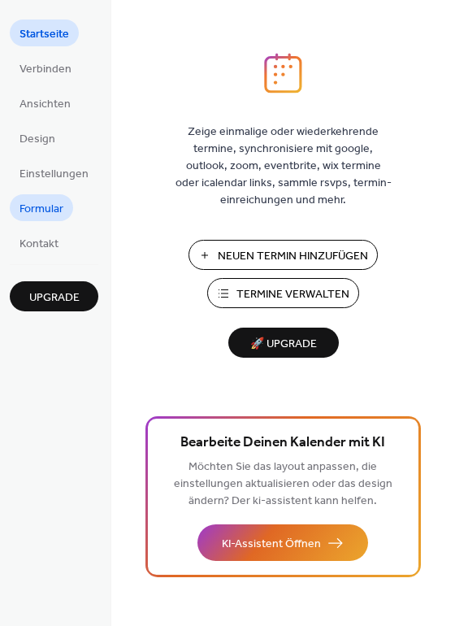
click at [41, 217] on span "Formular" at bounding box center [42, 209] width 44 height 17
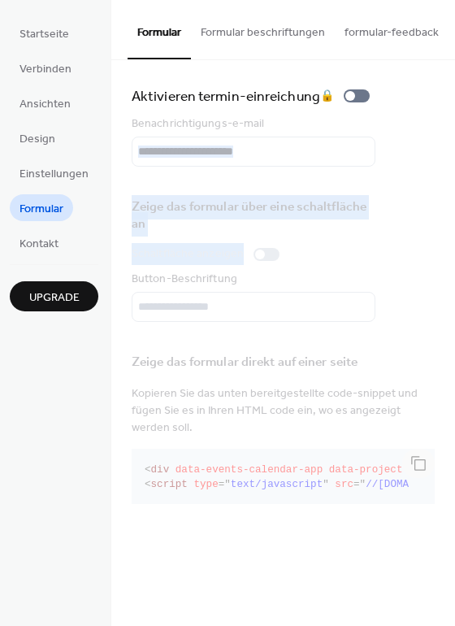
drag, startPoint x: 453, startPoint y: 145, endPoint x: 448, endPoint y: 245, distance: 100.1
click at [448, 245] on div "Aktivieren termin-einreichung 🔒 Benachrichtigungs-e-mail Zeige das formular übe…" at bounding box center [283, 297] width 344 height 474
click at [49, 63] on span "Verbinden" at bounding box center [46, 69] width 52 height 17
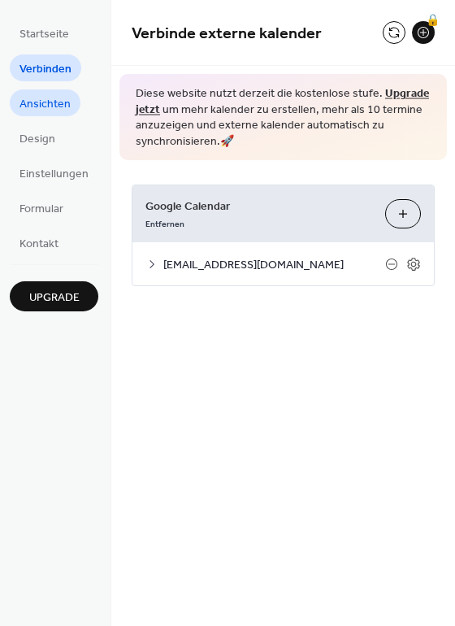
click at [28, 102] on span "Ansichten" at bounding box center [45, 104] width 51 height 17
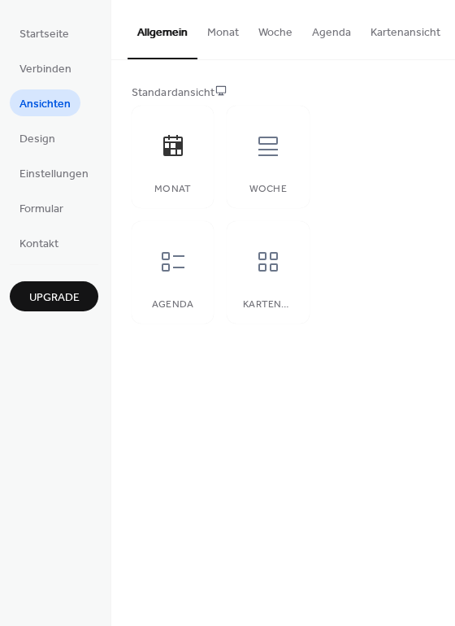
drag, startPoint x: 450, startPoint y: 142, endPoint x: 450, endPoint y: 167, distance: 25.2
click at [450, 167] on div "Standardansicht Monat Woche Agenda Kartenansicht" at bounding box center [283, 204] width 344 height 288
drag, startPoint x: 451, startPoint y: 167, endPoint x: 442, endPoint y: 221, distance: 54.4
click at [442, 221] on div "Standardansicht Monat Woche Agenda Kartenansicht" at bounding box center [283, 204] width 344 height 288
click at [255, 263] on icon at bounding box center [268, 262] width 26 height 26
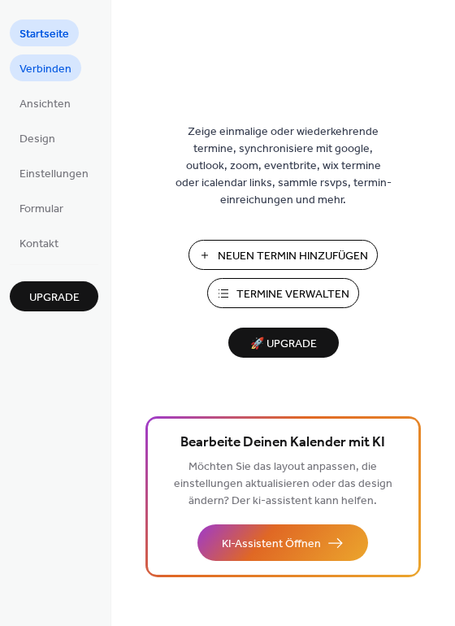
click at [27, 61] on span "Verbinden" at bounding box center [46, 69] width 52 height 17
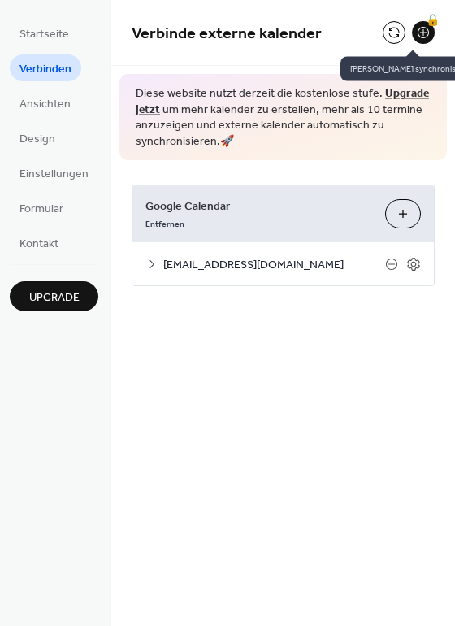
click at [393, 30] on button at bounding box center [394, 32] width 23 height 23
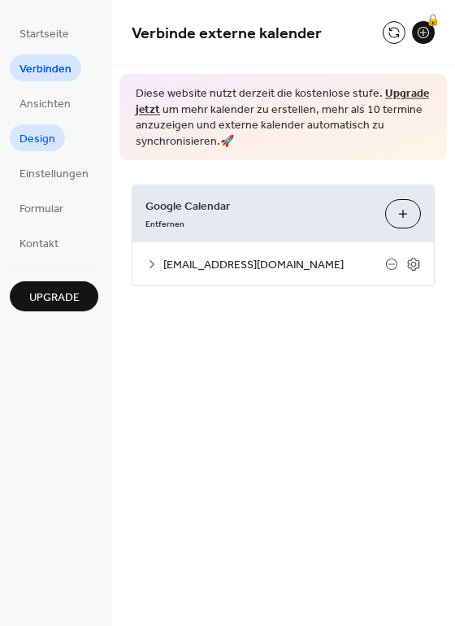
click at [42, 137] on span "Design" at bounding box center [38, 139] width 36 height 17
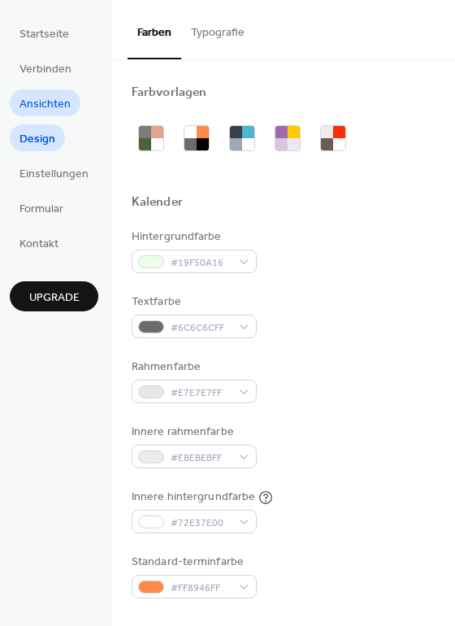
click at [40, 110] on span "Ansichten" at bounding box center [45, 104] width 51 height 17
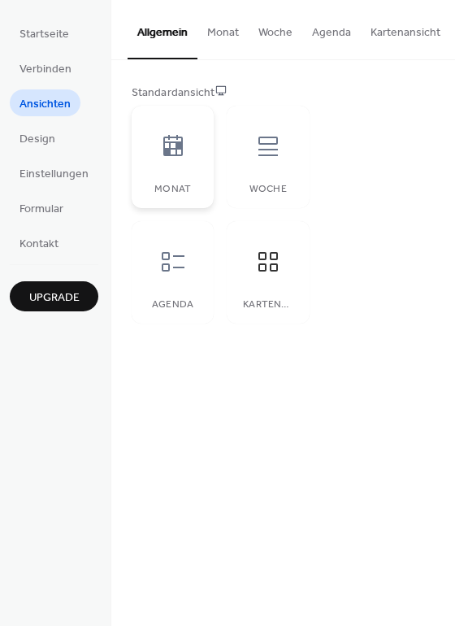
click at [184, 147] on div at bounding box center [173, 146] width 49 height 49
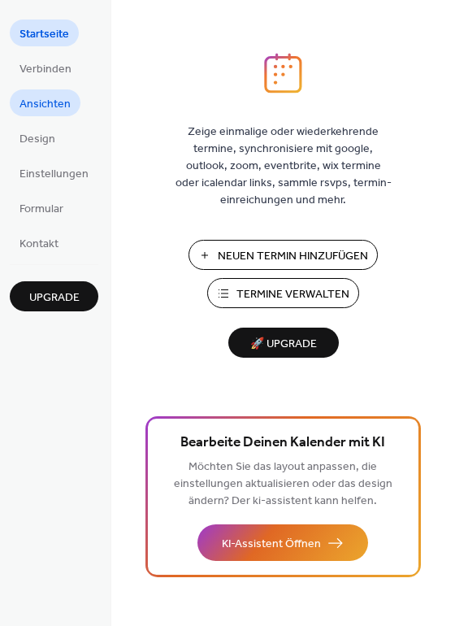
click at [41, 111] on span "Ansichten" at bounding box center [45, 104] width 51 height 17
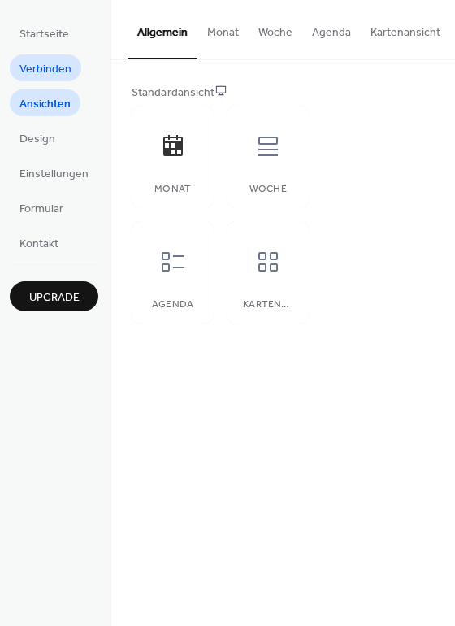
click at [36, 71] on span "Verbinden" at bounding box center [46, 69] width 52 height 17
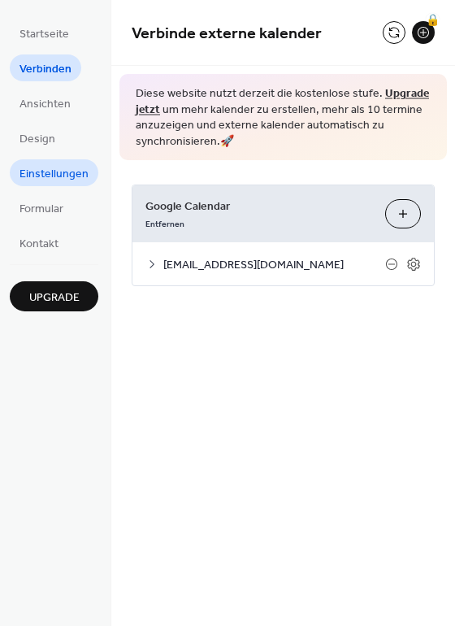
click at [40, 185] on link "Einstellungen" at bounding box center [54, 172] width 89 height 27
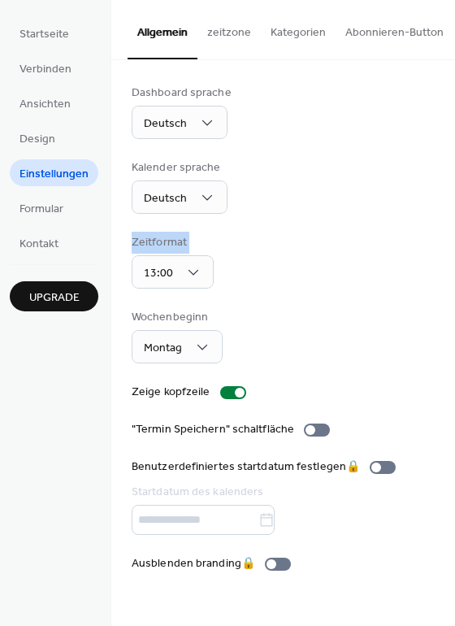
drag, startPoint x: 450, startPoint y: 212, endPoint x: 453, endPoint y: 278, distance: 65.9
click at [453, 278] on div "Dashboard sprache Deutsch Kalender sprache Deutsch Zeitformat 13:00 Wochenbegin…" at bounding box center [283, 328] width 344 height 536
drag, startPoint x: 449, startPoint y: 197, endPoint x: 440, endPoint y: 350, distance: 153.1
click at [440, 350] on div "Dashboard sprache Deutsch Kalender sprache Deutsch Zeitformat 13:00 Wochenbegin…" at bounding box center [283, 328] width 344 height 536
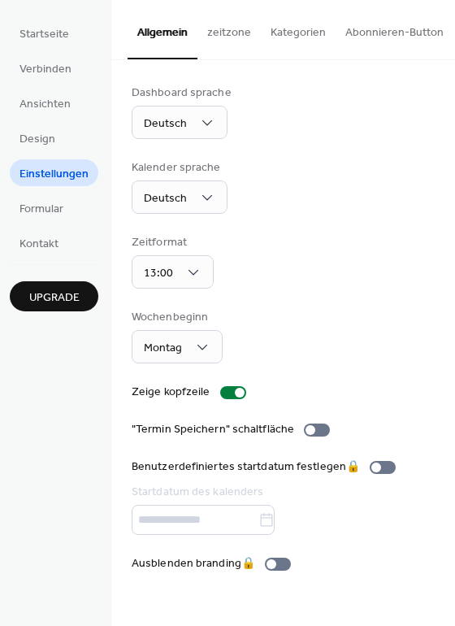
click at [440, 219] on div "Dashboard sprache Deutsch Kalender sprache Deutsch Zeitformat 13:00 Wochenbegin…" at bounding box center [283, 328] width 344 height 536
click at [319, 427] on div at bounding box center [317, 429] width 26 height 13
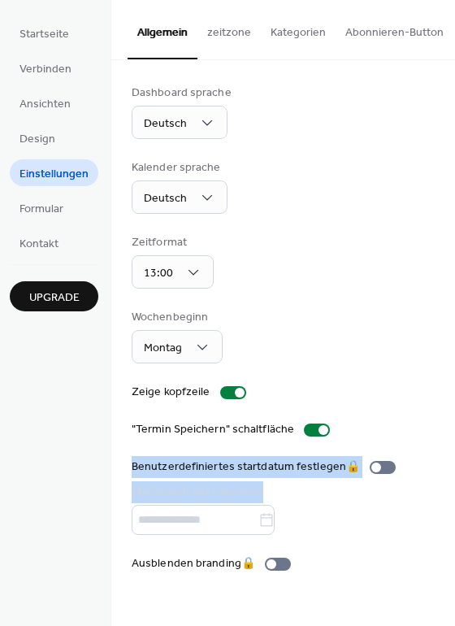
drag, startPoint x: 453, startPoint y: 426, endPoint x: 449, endPoint y: 458, distance: 32.1
click at [449, 458] on div "Dashboard sprache Deutsch Kalender sprache Deutsch Zeitformat 13:00 Wochenbegin…" at bounding box center [283, 328] width 344 height 536
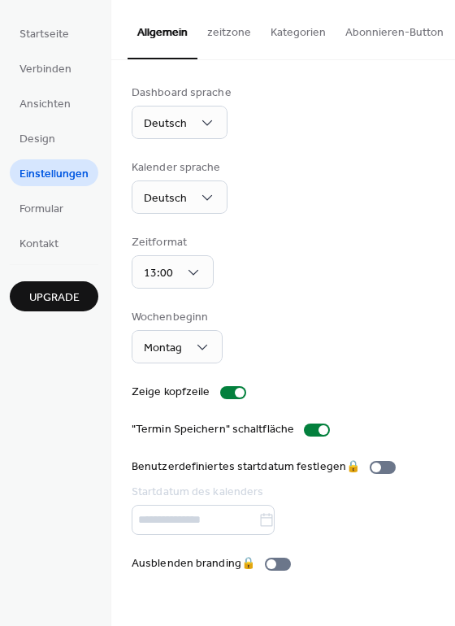
click at [438, 414] on div "Dashboard sprache Deutsch Kalender sprache Deutsch Zeitformat 13:00 Wochenbegin…" at bounding box center [283, 328] width 344 height 536
click at [44, 210] on span "Formular" at bounding box center [42, 209] width 44 height 17
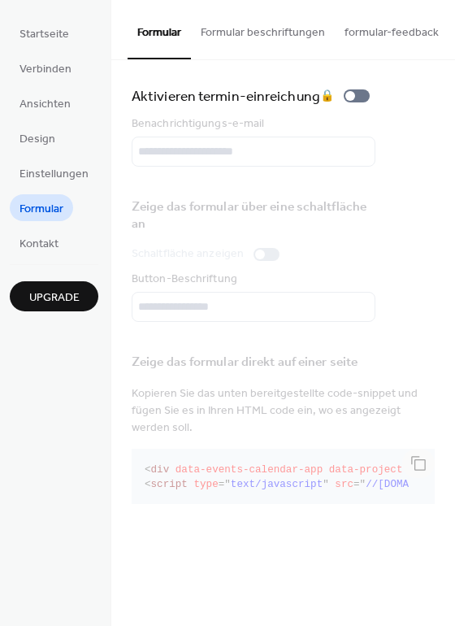
click at [196, 39] on button "Formular beschriftungen" at bounding box center [263, 29] width 144 height 58
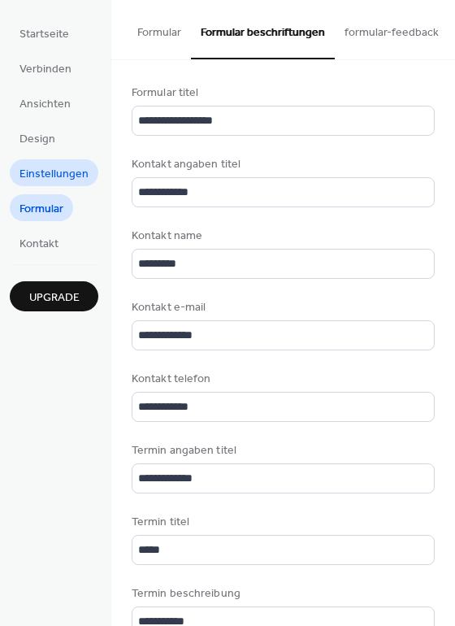
click at [72, 167] on span "Einstellungen" at bounding box center [54, 174] width 69 height 17
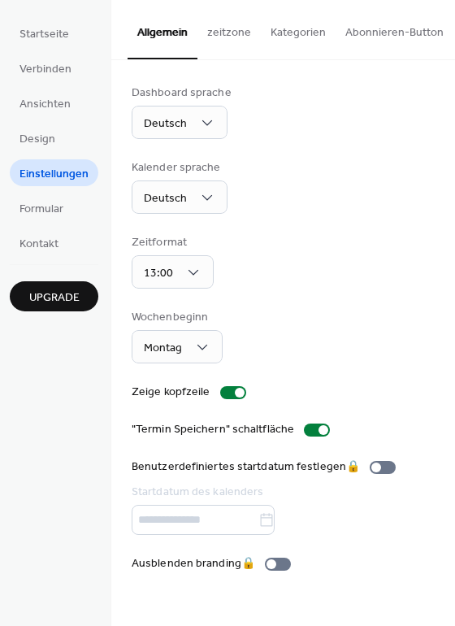
click at [300, 30] on button "Kategorien" at bounding box center [298, 29] width 75 height 58
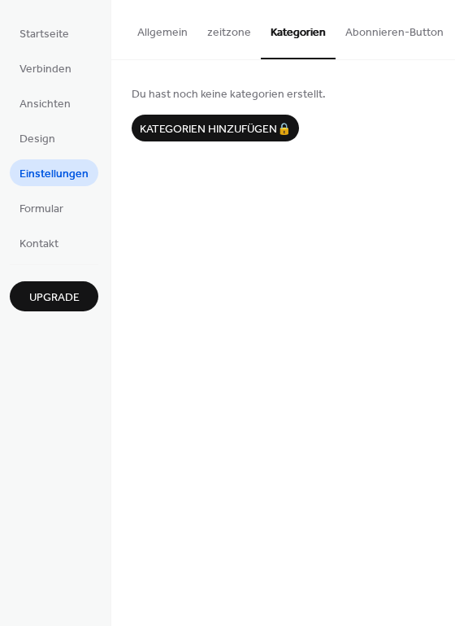
click at [224, 22] on button "zeitzone" at bounding box center [228, 29] width 63 height 58
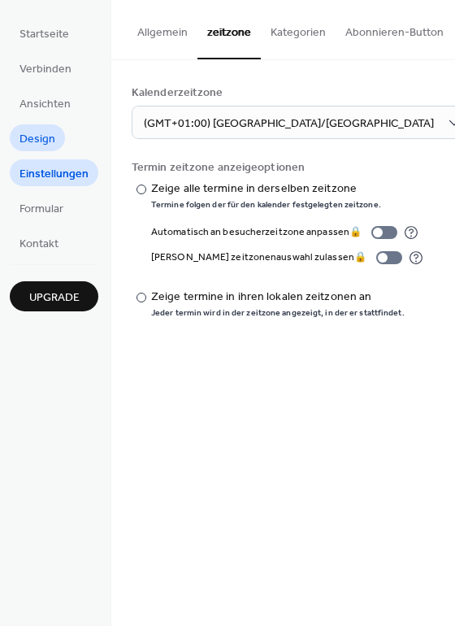
click at [38, 148] on span "Design" at bounding box center [38, 139] width 36 height 17
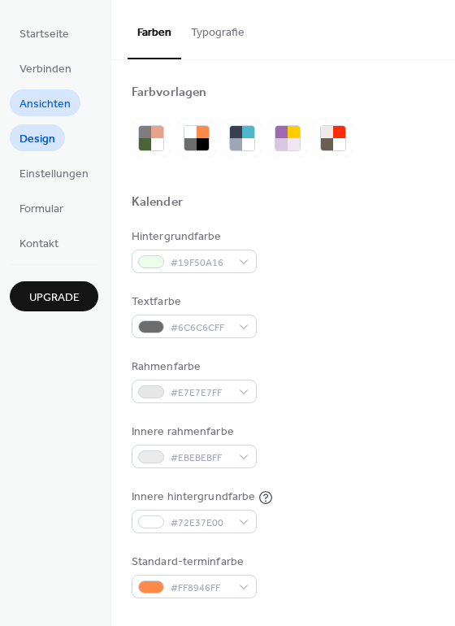
click at [39, 106] on span "Ansichten" at bounding box center [45, 104] width 51 height 17
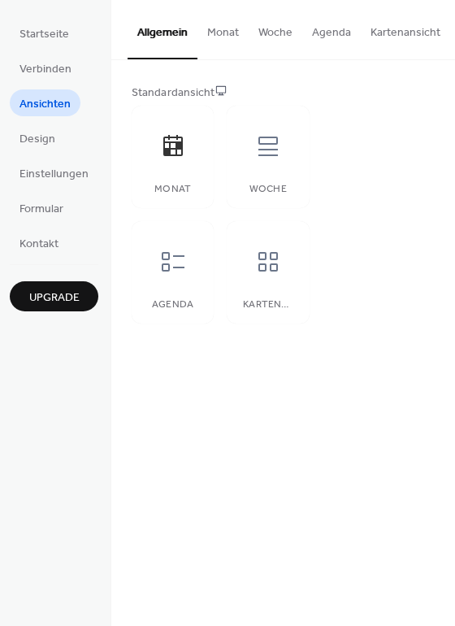
click at [210, 30] on button "Monat" at bounding box center [222, 29] width 51 height 58
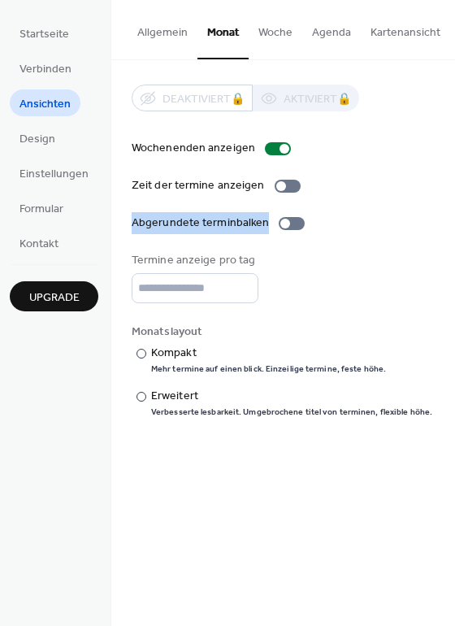
drag, startPoint x: 449, startPoint y: 184, endPoint x: 449, endPoint y: 217, distance: 32.5
click at [449, 217] on div "Deaktiviert 🔒 Aktiviert 🔒 Wochenenden anzeigen Zeit der termine anzeigen Abgeru…" at bounding box center [283, 251] width 344 height 382
click at [423, 212] on div "Wochenenden anzeigen Zeit der termine anzeigen Abgerundete terminbalken Termine…" at bounding box center [283, 279] width 303 height 278
click at [151, 397] on div "Erweitert" at bounding box center [290, 396] width 278 height 17
click at [315, 300] on div "Termine anzeige pro tag *" at bounding box center [283, 277] width 303 height 51
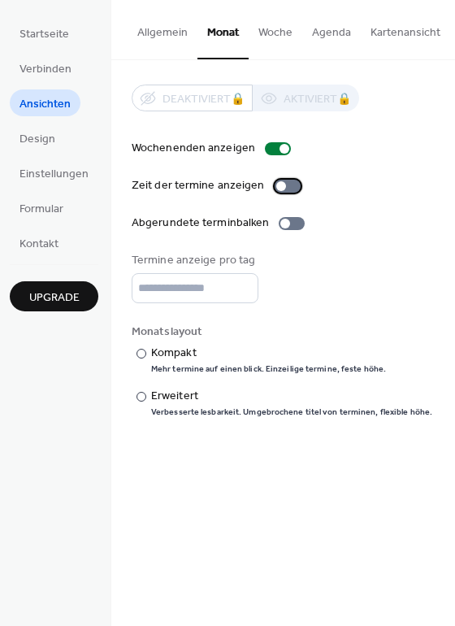
click at [278, 193] on div at bounding box center [288, 186] width 26 height 13
click at [331, 36] on button "Agenda" at bounding box center [331, 29] width 59 height 58
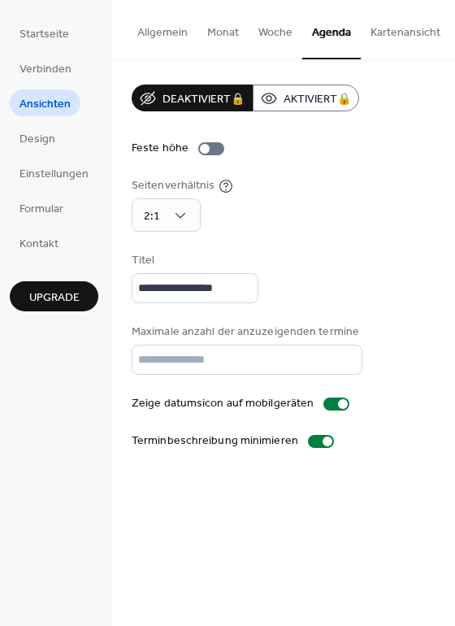
drag, startPoint x: 449, startPoint y: 177, endPoint x: 449, endPoint y: 200, distance: 22.8
click at [449, 200] on div "**********" at bounding box center [283, 267] width 344 height 414
click at [399, 215] on div "Seitenverhältnis 2:1" at bounding box center [283, 204] width 303 height 54
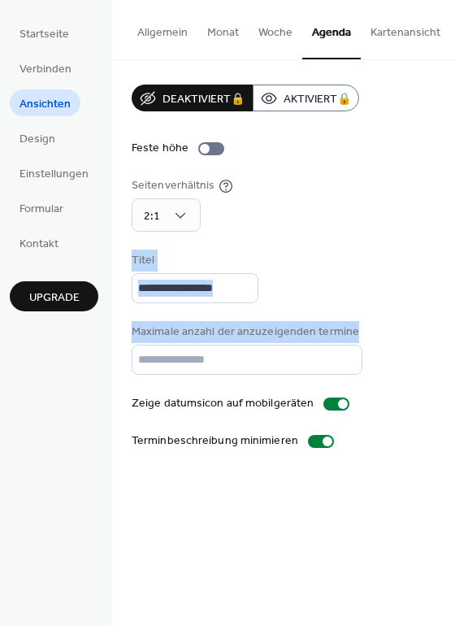
drag, startPoint x: 451, startPoint y: 325, endPoint x: 463, endPoint y: 232, distance: 93.4
click at [454, 232] on html "**********" at bounding box center [227, 313] width 455 height 626
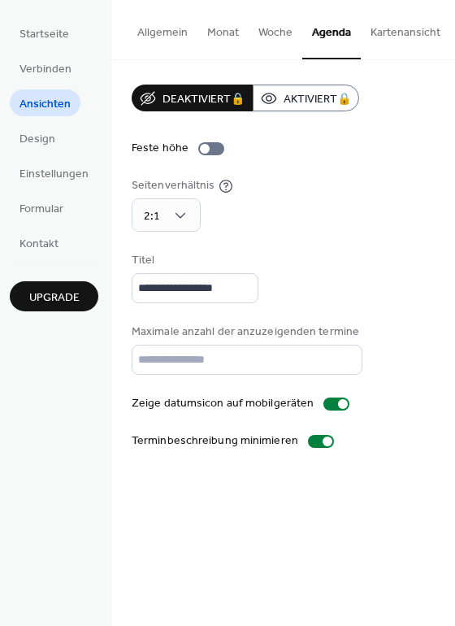
click at [393, 243] on div "**********" at bounding box center [283, 267] width 303 height 365
click at [160, 21] on button "Allgemein" at bounding box center [163, 29] width 70 height 58
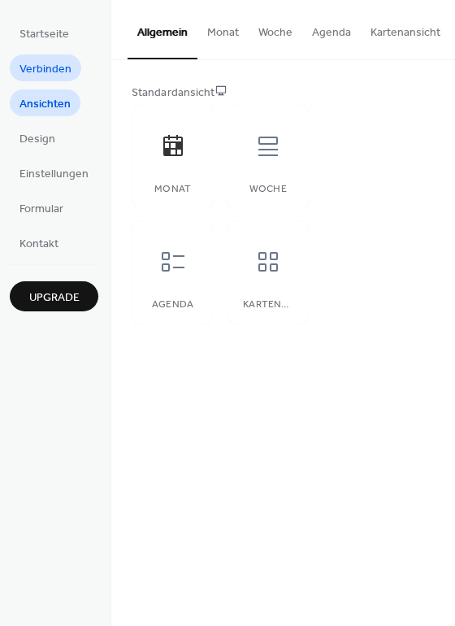
click at [41, 67] on span "Verbinden" at bounding box center [46, 69] width 52 height 17
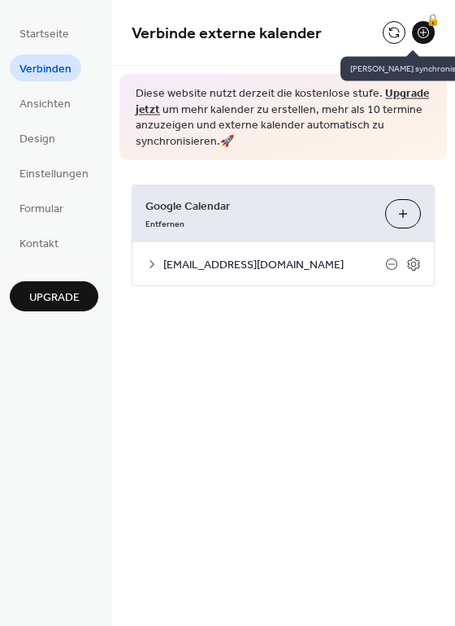
click at [397, 34] on button at bounding box center [394, 32] width 23 height 23
click at [145, 265] on icon at bounding box center [151, 264] width 13 height 13
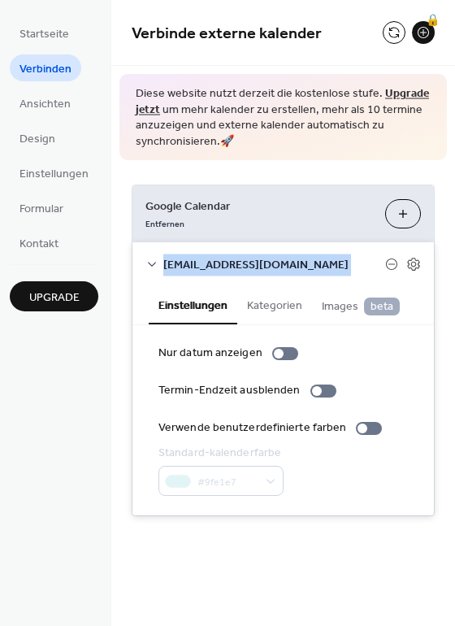
drag, startPoint x: 447, startPoint y: 171, endPoint x: 443, endPoint y: 253, distance: 82.2
click at [443, 253] on div "Google Calendar Entfernen Kalender Auswählen hvbrachelen@gmail.com Einstellunge…" at bounding box center [283, 350] width 344 height 380
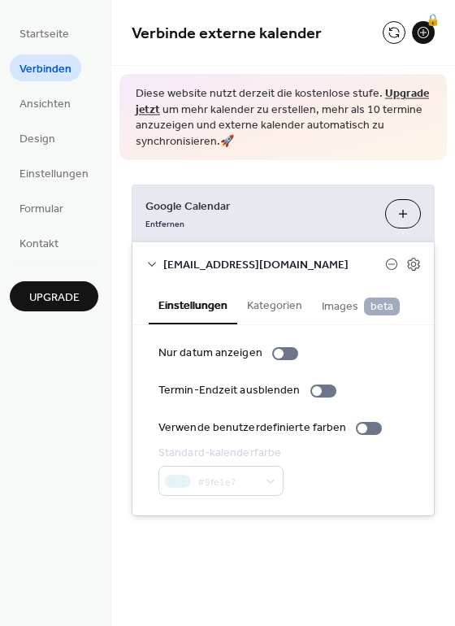
click at [448, 209] on div "Google Calendar Entfernen Kalender Auswählen hvbrachelen@gmail.com Einstellunge…" at bounding box center [283, 350] width 344 height 380
click at [256, 315] on button "Kategorien" at bounding box center [274, 303] width 75 height 37
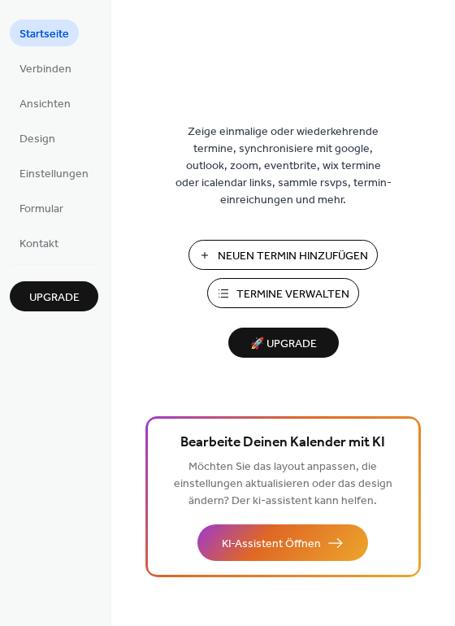
click at [42, 117] on ul "Startseite Verbinden Ansichten Design Einstellungen Formular Kontakt" at bounding box center [54, 138] width 89 height 236
click at [54, 106] on span "Ansichten" at bounding box center [45, 104] width 51 height 17
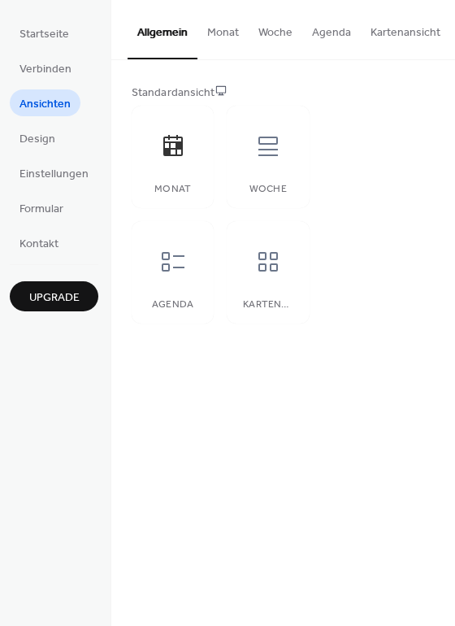
click at [330, 31] on button "Agenda" at bounding box center [331, 29] width 59 height 58
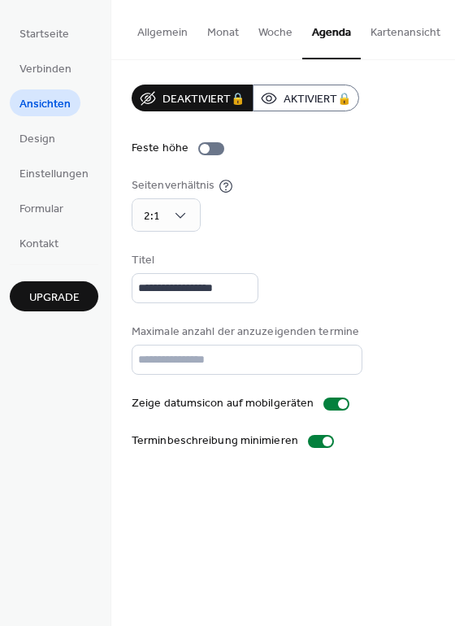
click at [65, 295] on span "Upgrade" at bounding box center [54, 297] width 50 height 17
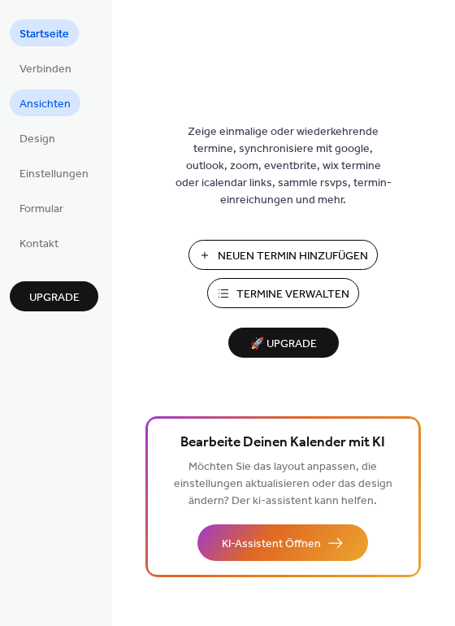
click at [36, 102] on span "Ansichten" at bounding box center [45, 104] width 51 height 17
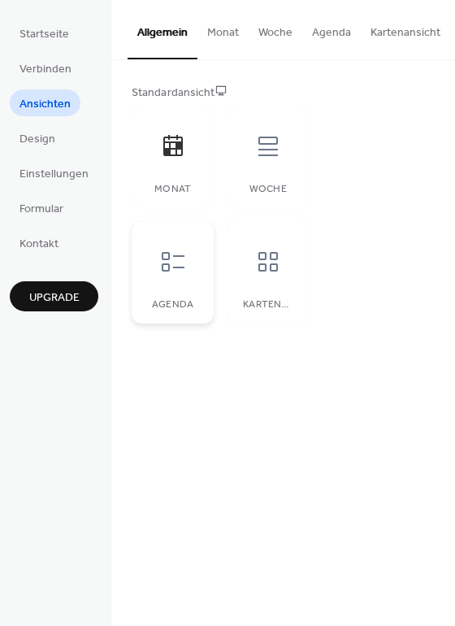
click at [201, 278] on div "Agenda" at bounding box center [173, 272] width 82 height 102
click at [180, 275] on icon at bounding box center [173, 262] width 26 height 26
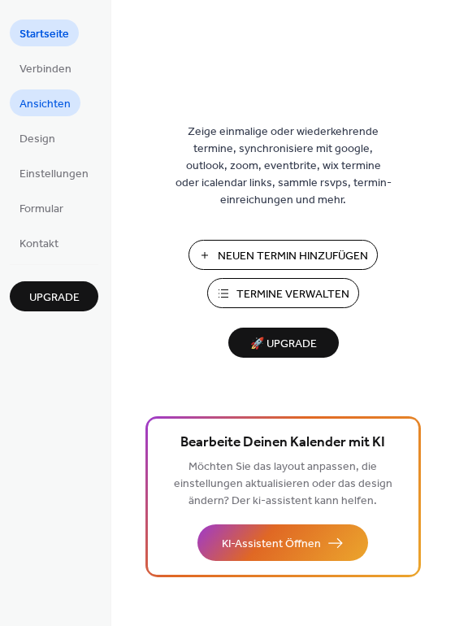
click at [33, 107] on span "Ansichten" at bounding box center [45, 104] width 51 height 17
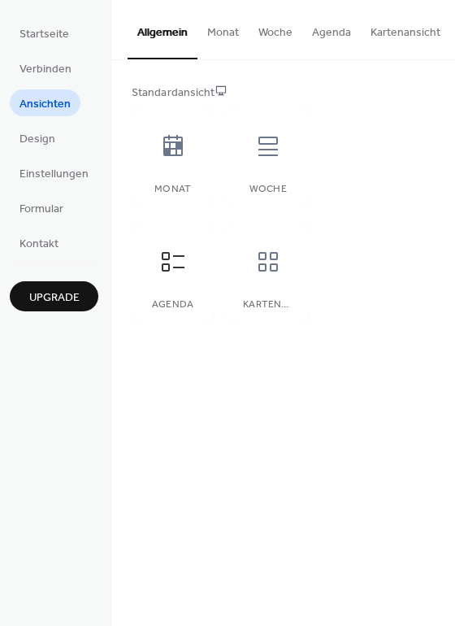
click at [302, 44] on button "Agenda" at bounding box center [331, 29] width 59 height 58
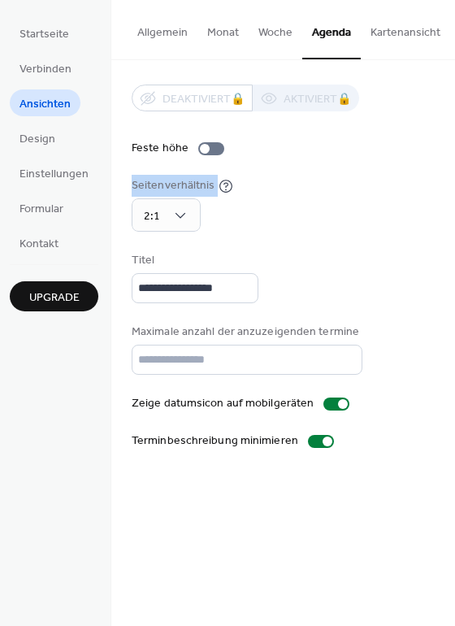
drag, startPoint x: 451, startPoint y: 141, endPoint x: 446, endPoint y: 210, distance: 68.4
click at [446, 209] on div "**********" at bounding box center [283, 267] width 344 height 414
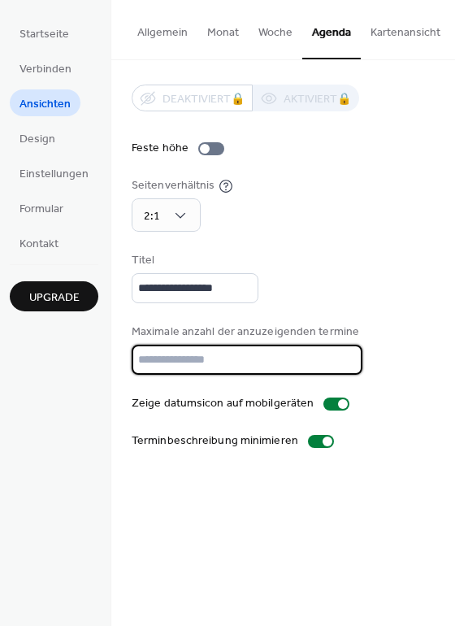
drag, startPoint x: 171, startPoint y: 355, endPoint x: 99, endPoint y: 361, distance: 72.6
click at [99, 361] on div "**********" at bounding box center [227, 313] width 455 height 626
type input "*"
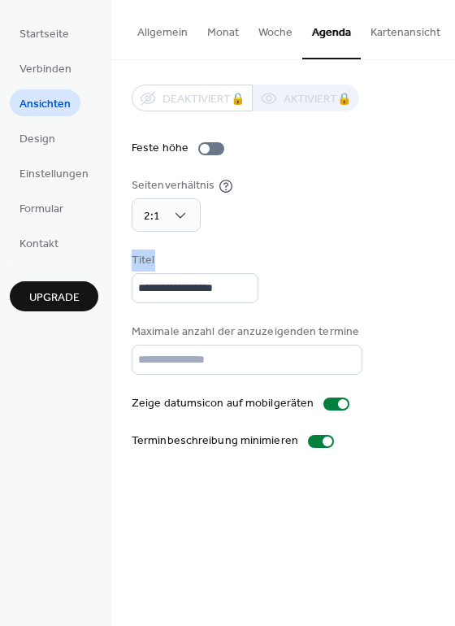
drag, startPoint x: 450, startPoint y: 183, endPoint x: 448, endPoint y: 263, distance: 79.7
click at [448, 263] on div "**********" at bounding box center [283, 267] width 344 height 414
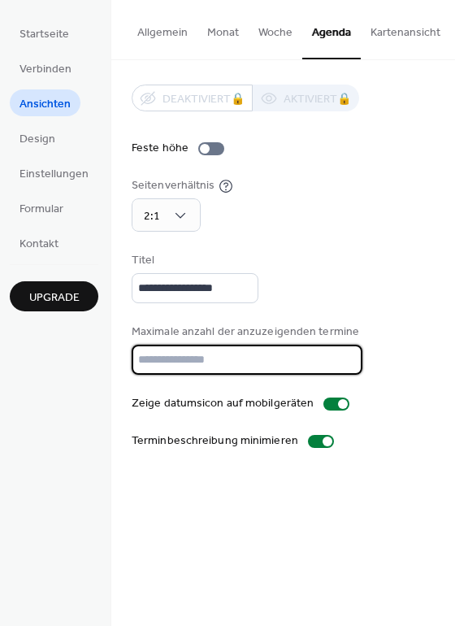
click at [152, 362] on input "*" at bounding box center [247, 360] width 231 height 30
